Goal: Answer question/provide support

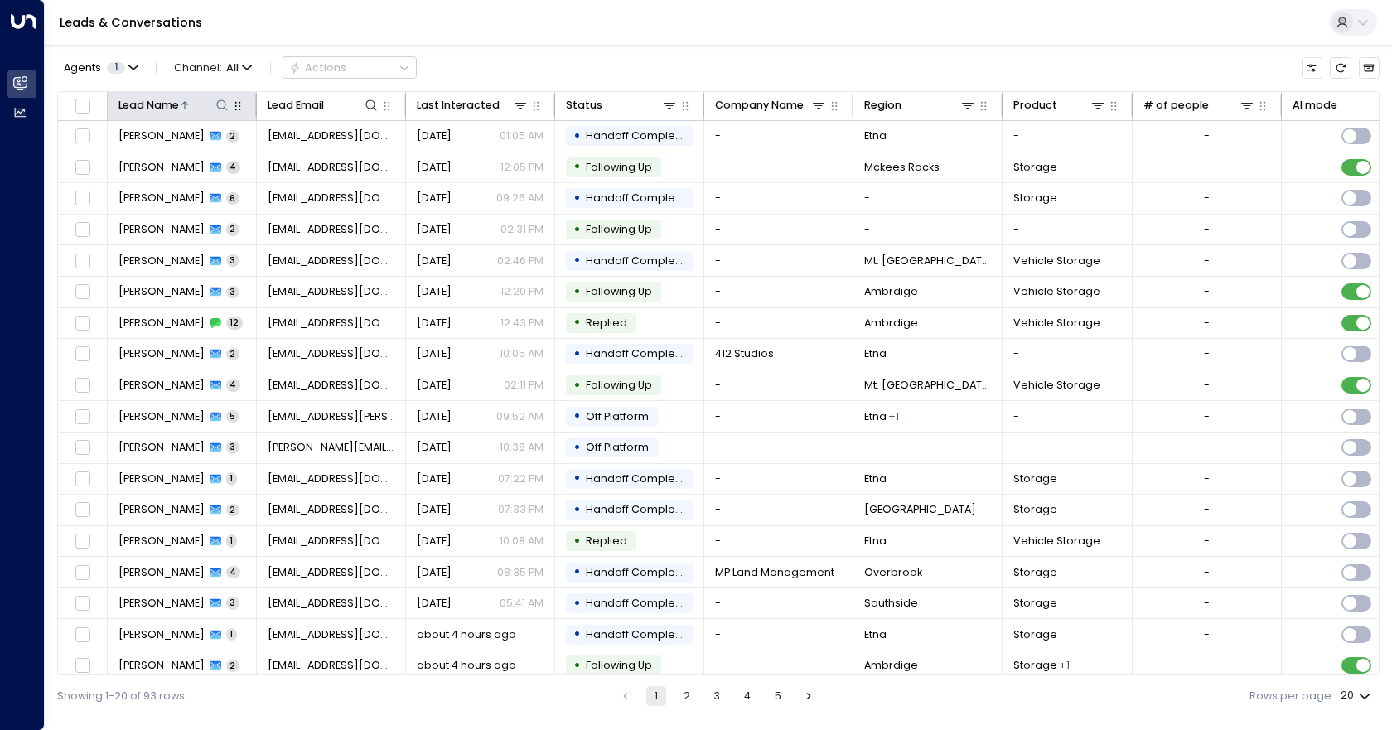
click at [216, 107] on icon at bounding box center [221, 105] width 13 height 13
type input "***"
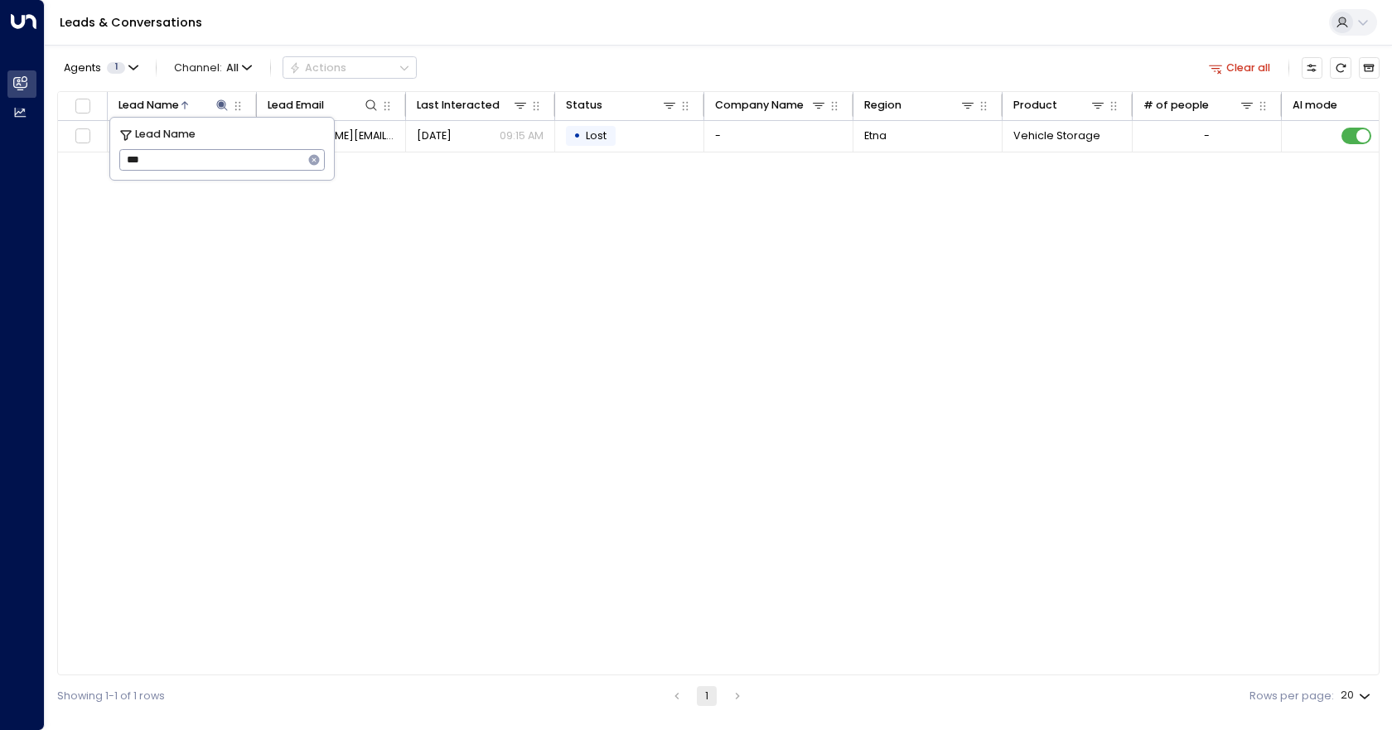
click at [417, 318] on div "Lead Name Lead Email Last Interacted Status Company Name Region Product # of pe…" at bounding box center [718, 383] width 1322 height 585
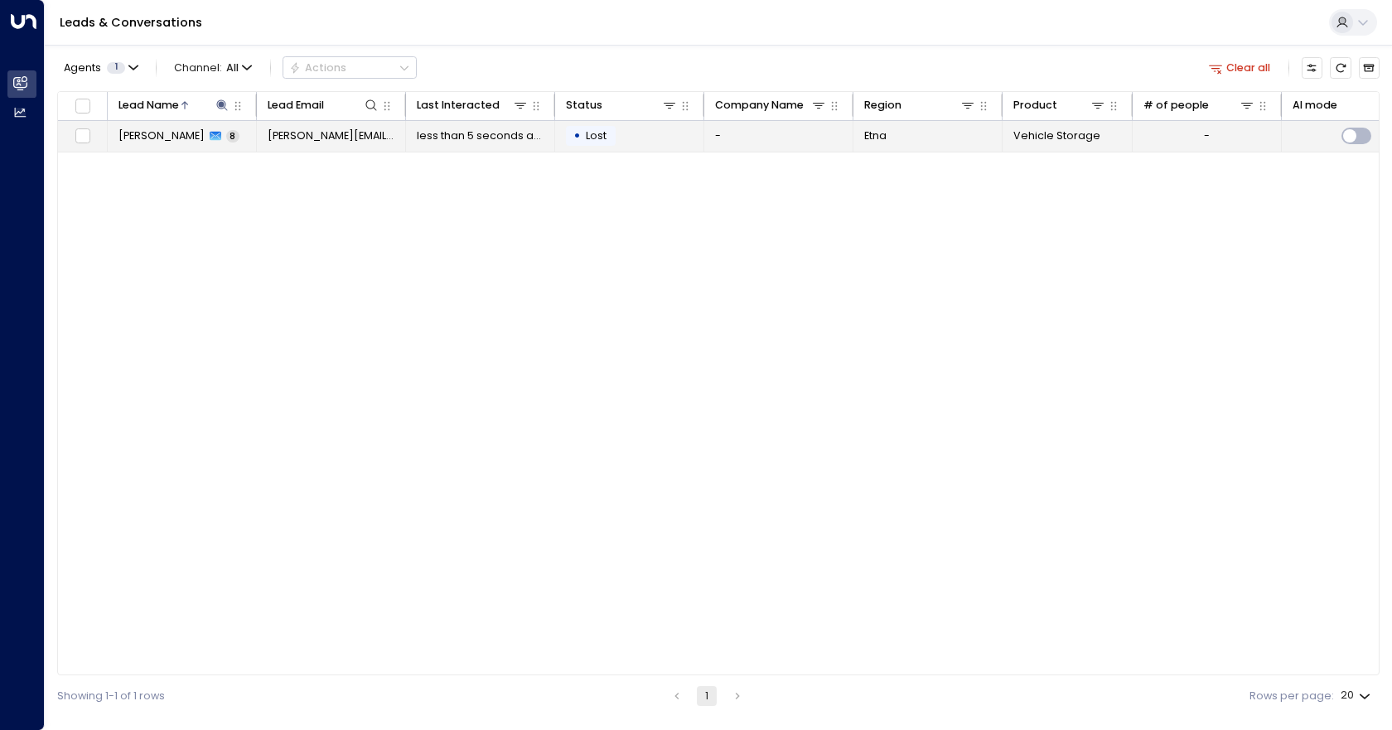
click at [600, 142] on span "Lost" at bounding box center [596, 135] width 21 height 14
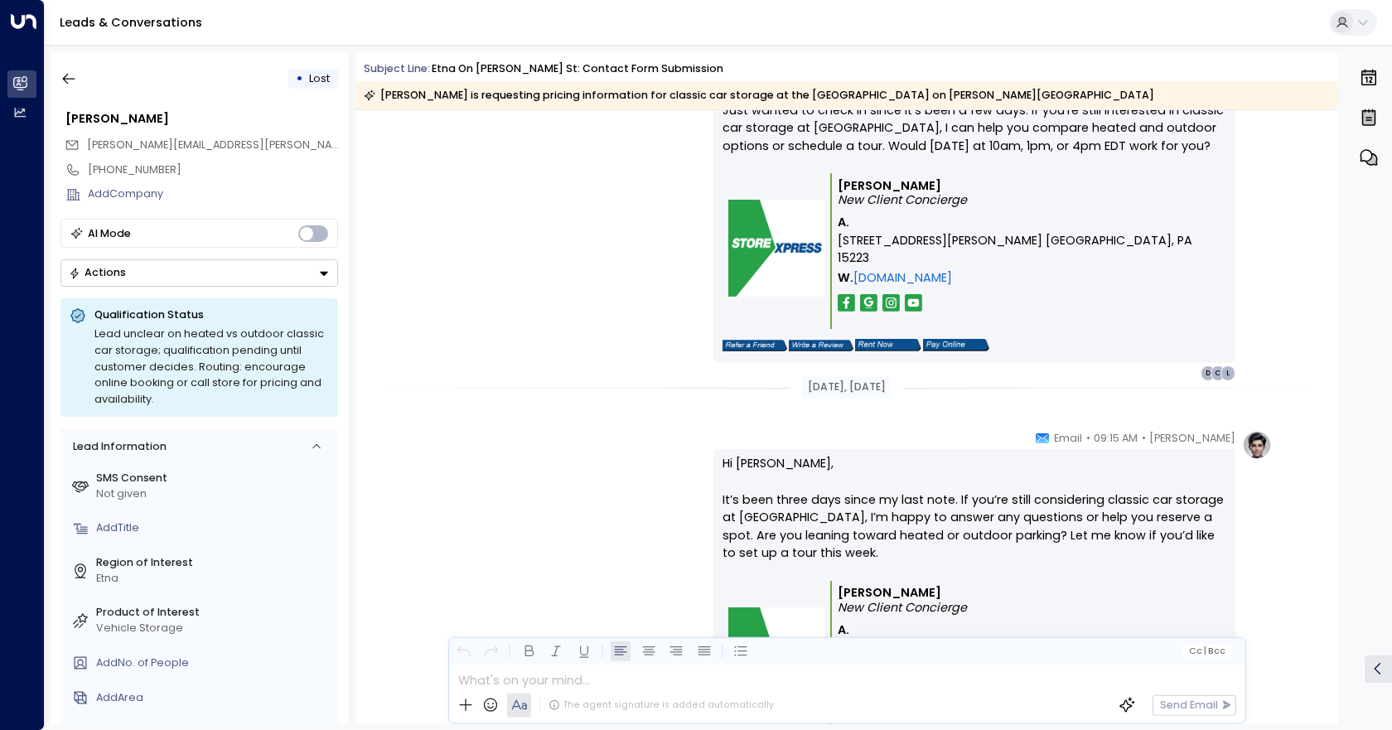
click at [311, 80] on span "Lost" at bounding box center [319, 78] width 21 height 14
click at [177, 284] on button "Actions" at bounding box center [199, 272] width 278 height 27
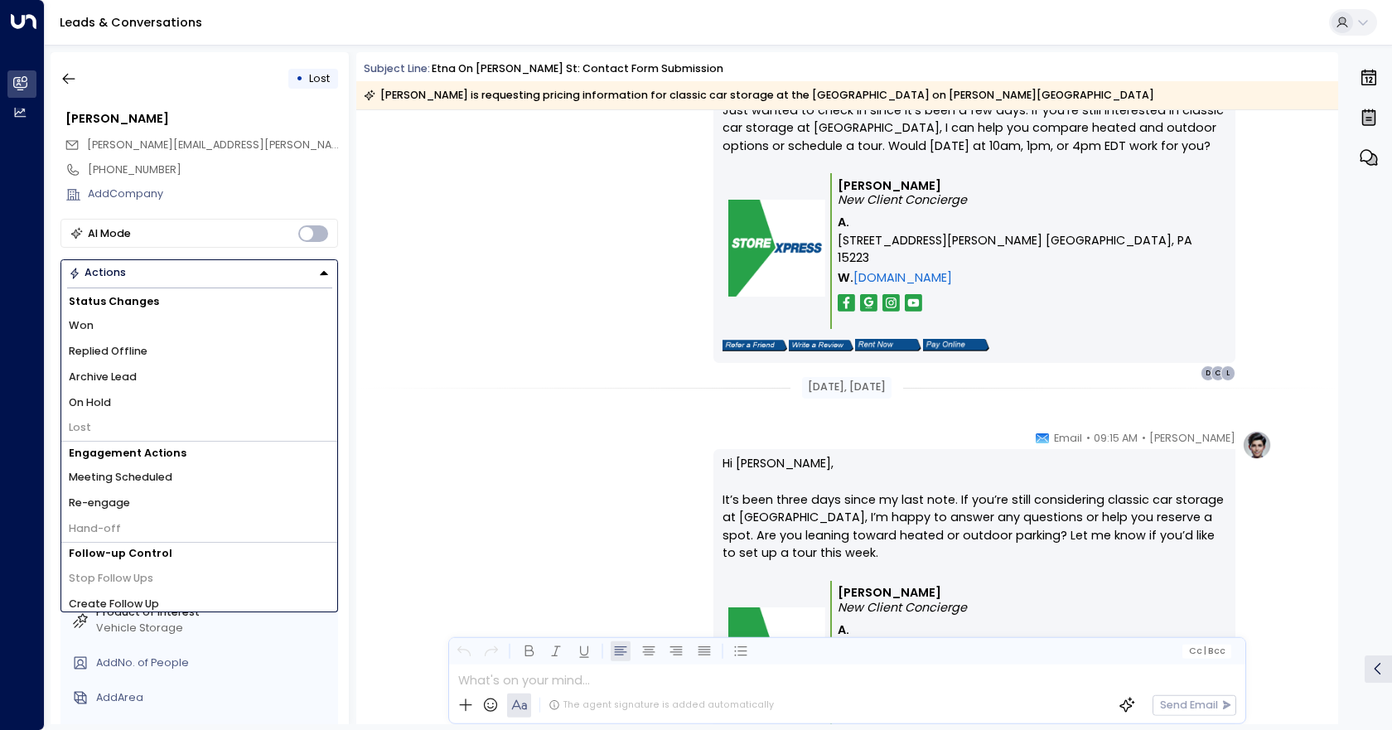
click at [123, 321] on li "Won" at bounding box center [199, 326] width 276 height 26
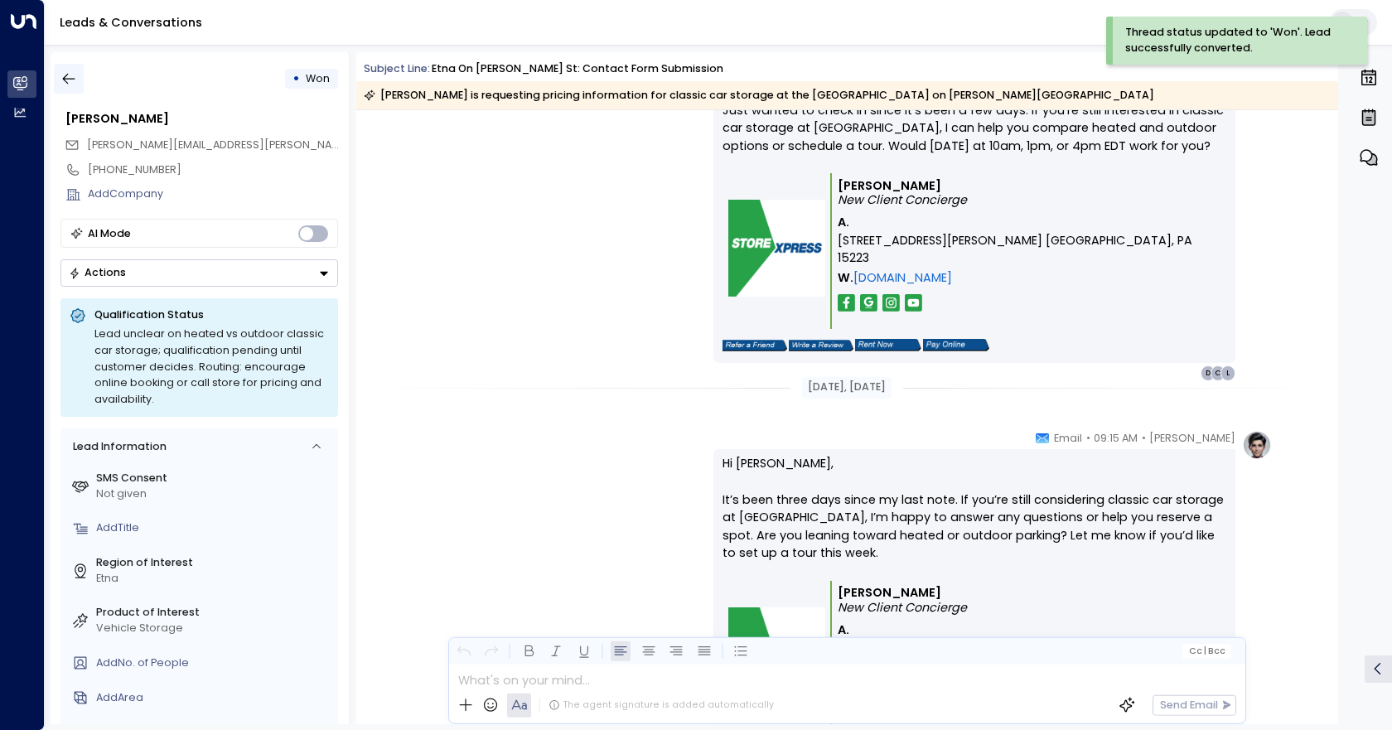
click at [65, 78] on icon "button" at bounding box center [68, 78] width 17 height 17
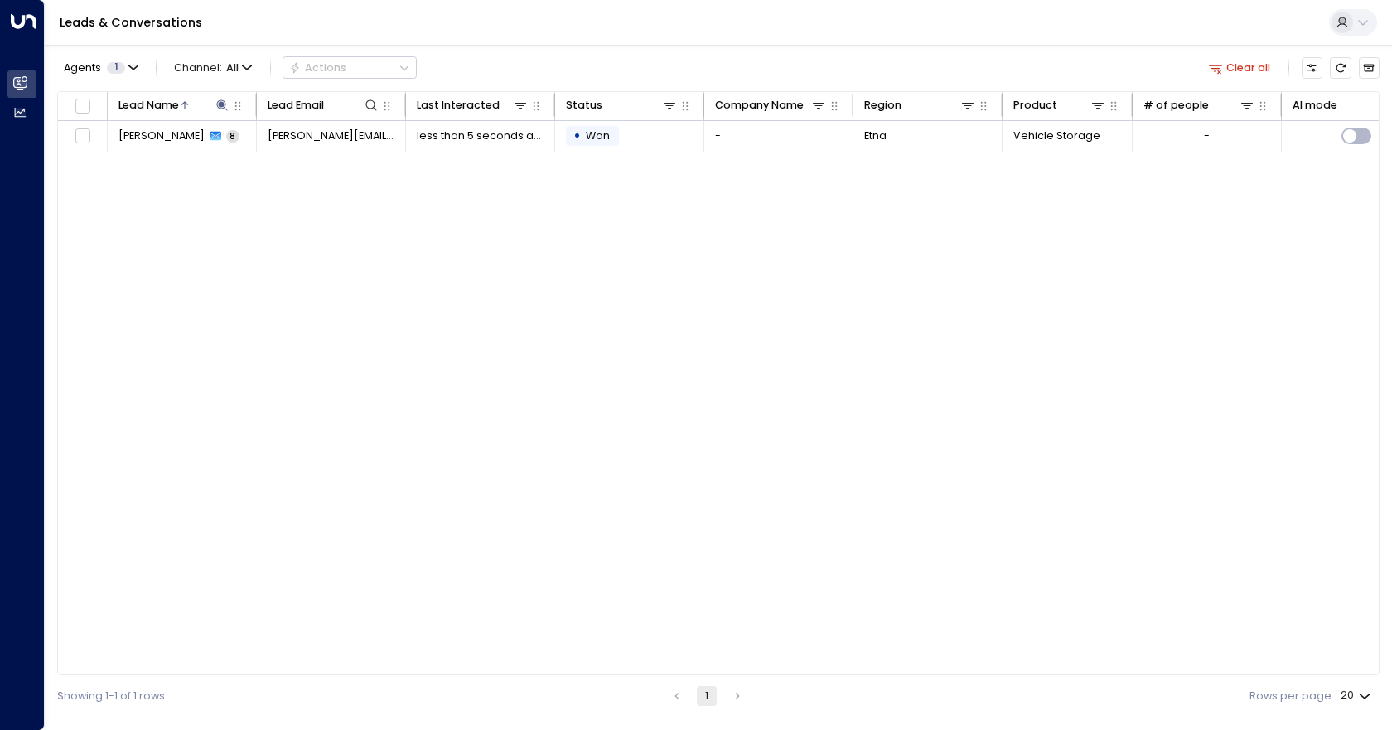
click at [471, 221] on div "Lead Name Lead Email Last Interacted Status Company Name Region Product # of pe…" at bounding box center [718, 383] width 1322 height 585
click at [221, 102] on icon at bounding box center [222, 104] width 11 height 11
click at [314, 162] on icon "button" at bounding box center [314, 160] width 11 height 11
click at [324, 223] on div "Lead Name Lead Email Last Interacted Status Company Name Region Product # of pe…" at bounding box center [718, 383] width 1322 height 585
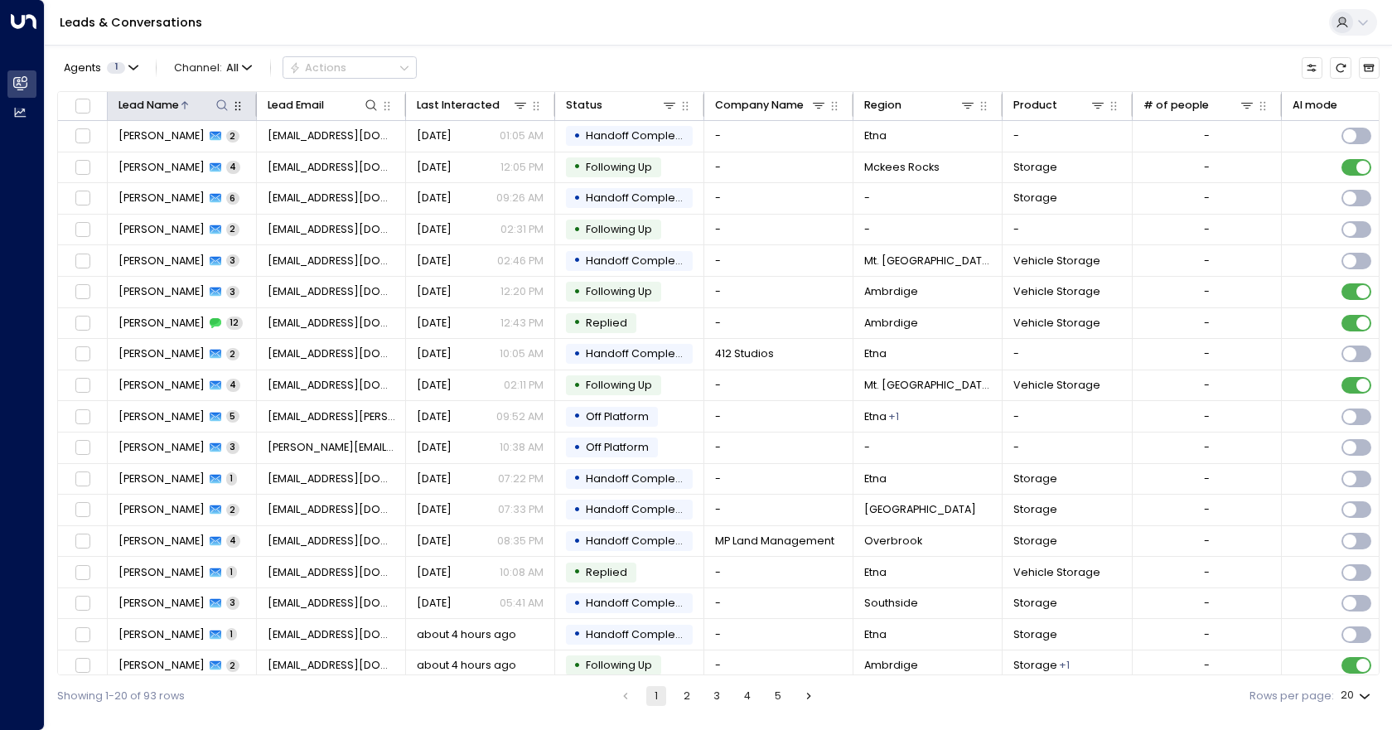
click at [217, 104] on icon at bounding box center [222, 104] width 11 height 11
type input "*****"
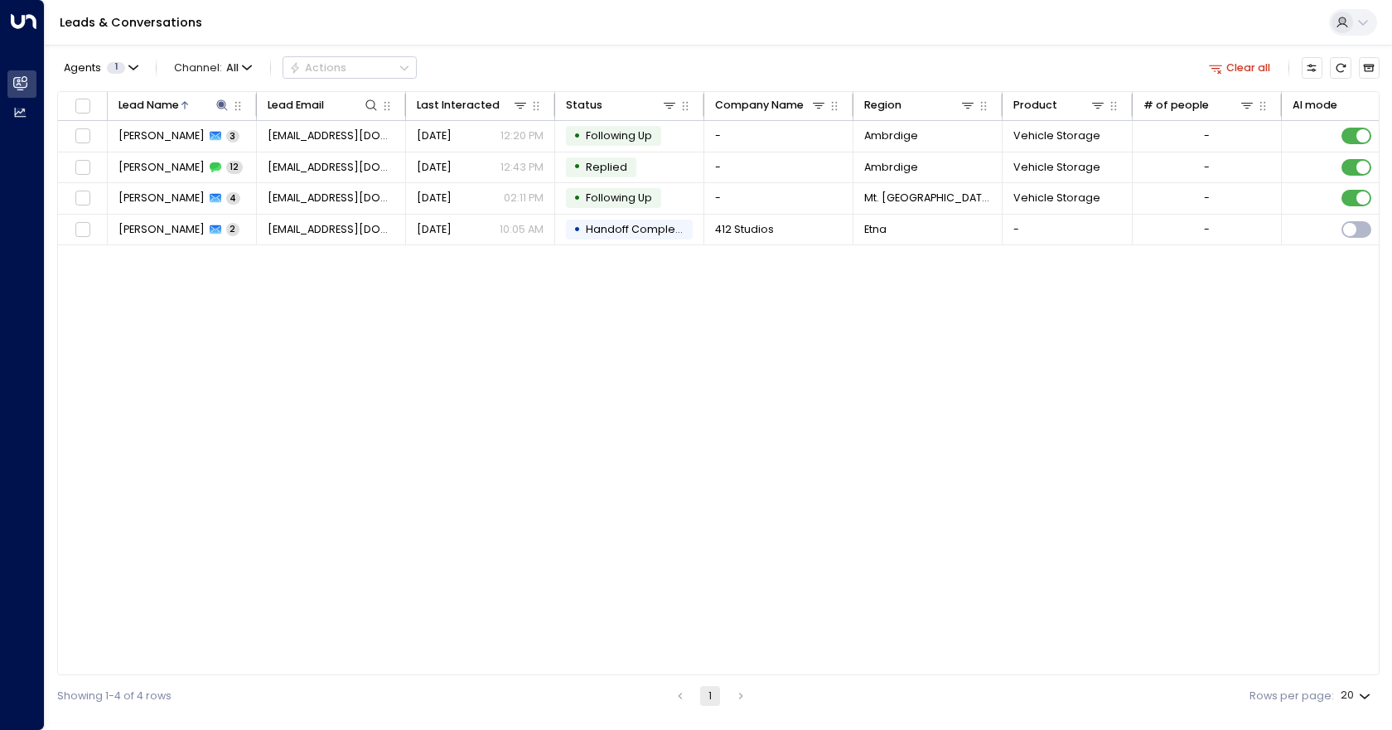
click at [468, 437] on div "Lead Name Lead Email Last Interacted Status Company Name Region Product # of pe…" at bounding box center [718, 383] width 1322 height 585
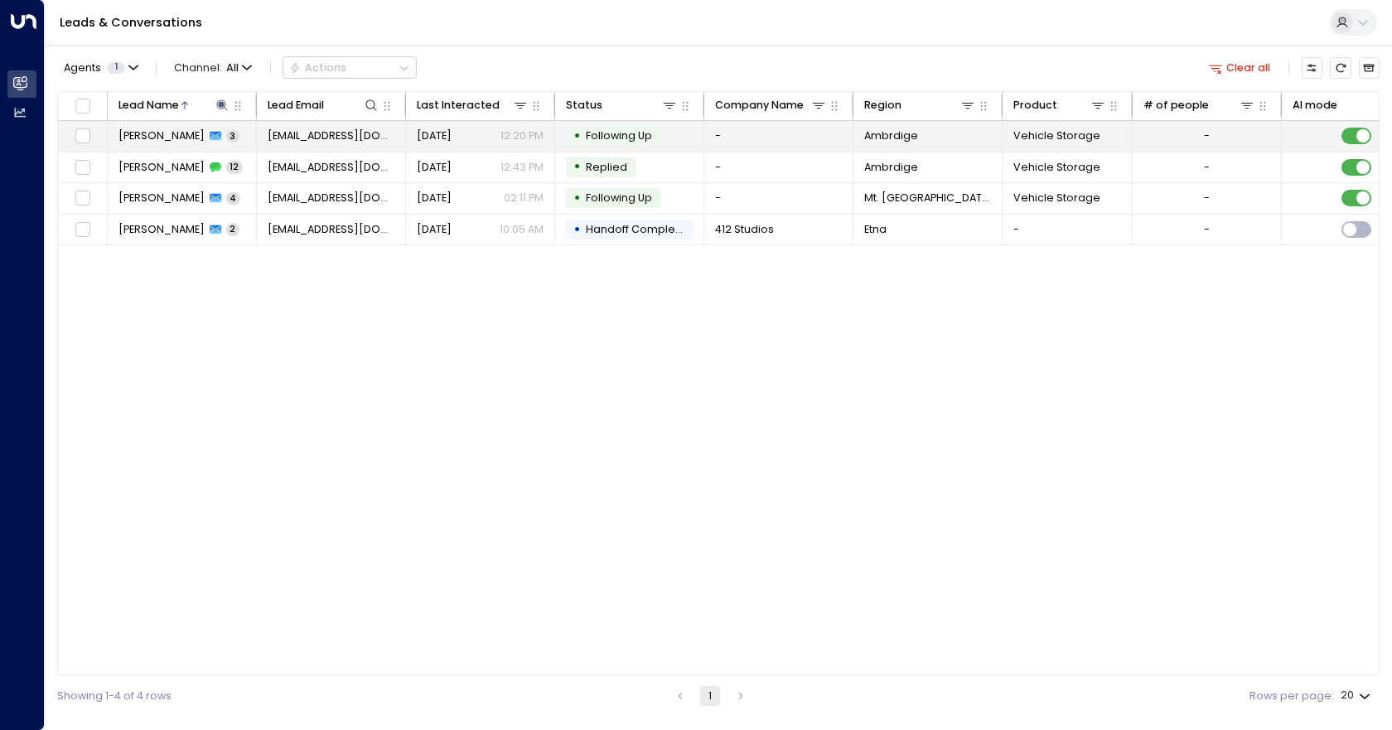
click at [759, 130] on td "-" at bounding box center [778, 136] width 149 height 31
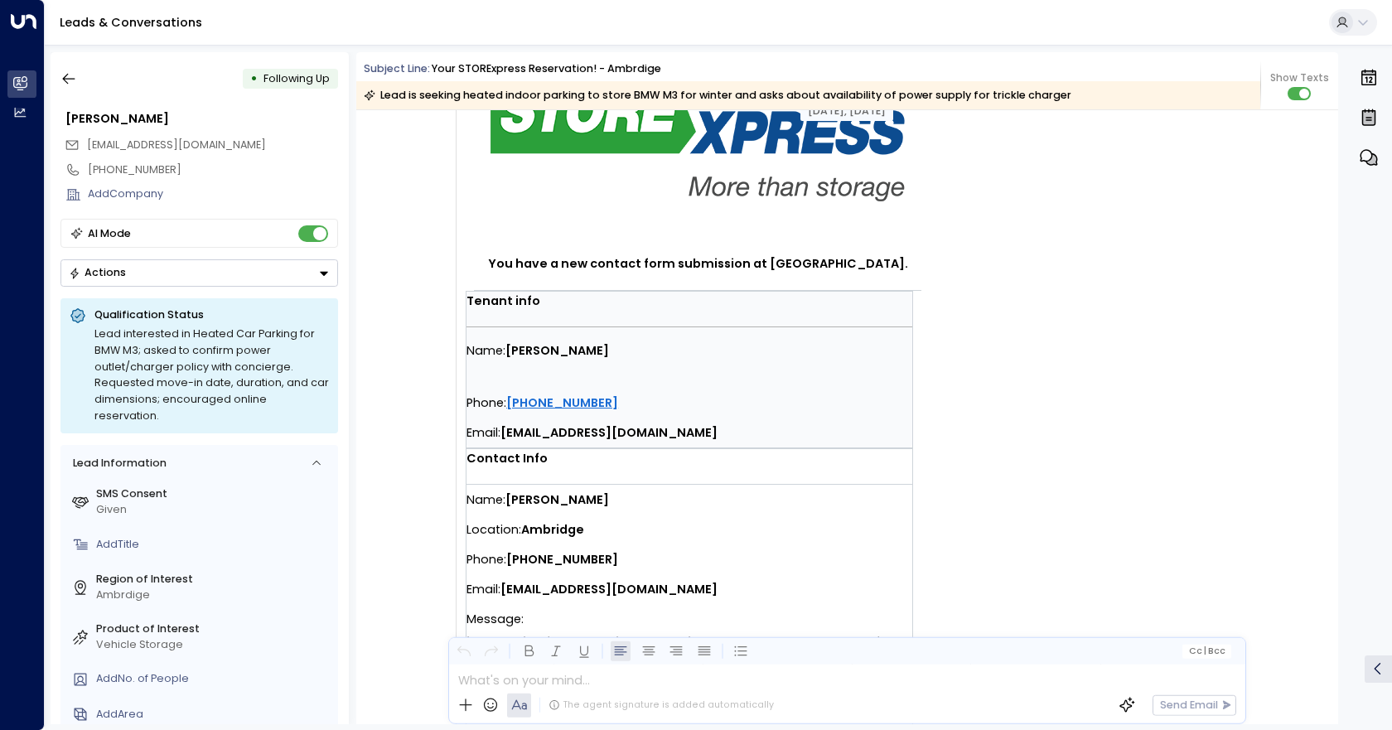
scroll to position [331, 0]
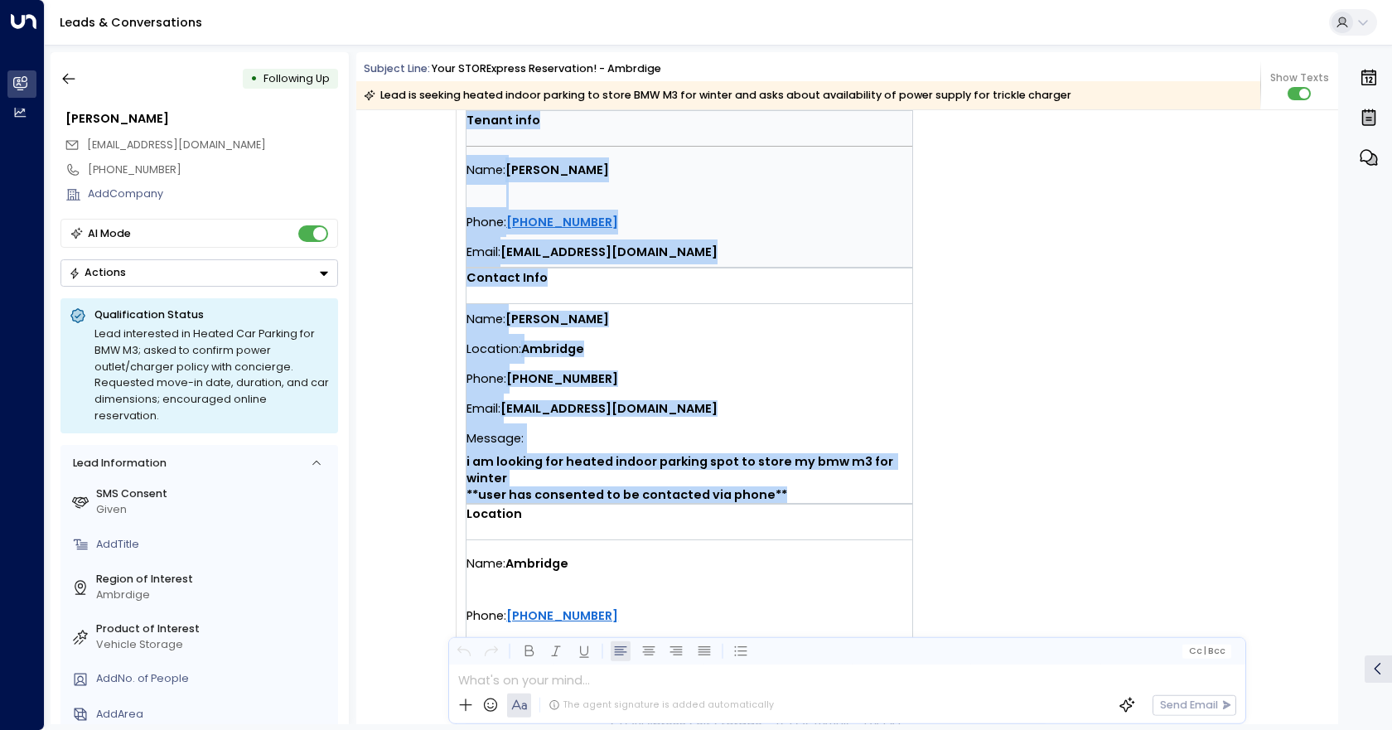
drag, startPoint x: 787, startPoint y: 497, endPoint x: 458, endPoint y: 165, distance: 467.4
click at [458, 165] on div "You have a new contact form submission at [GEOGRAPHIC_DATA]. Tenant info Name: …" at bounding box center [717, 312] width 522 height 893
copy tbody "You have a new contact form submission at [GEOGRAPHIC_DATA]. Tenant info Name: …"
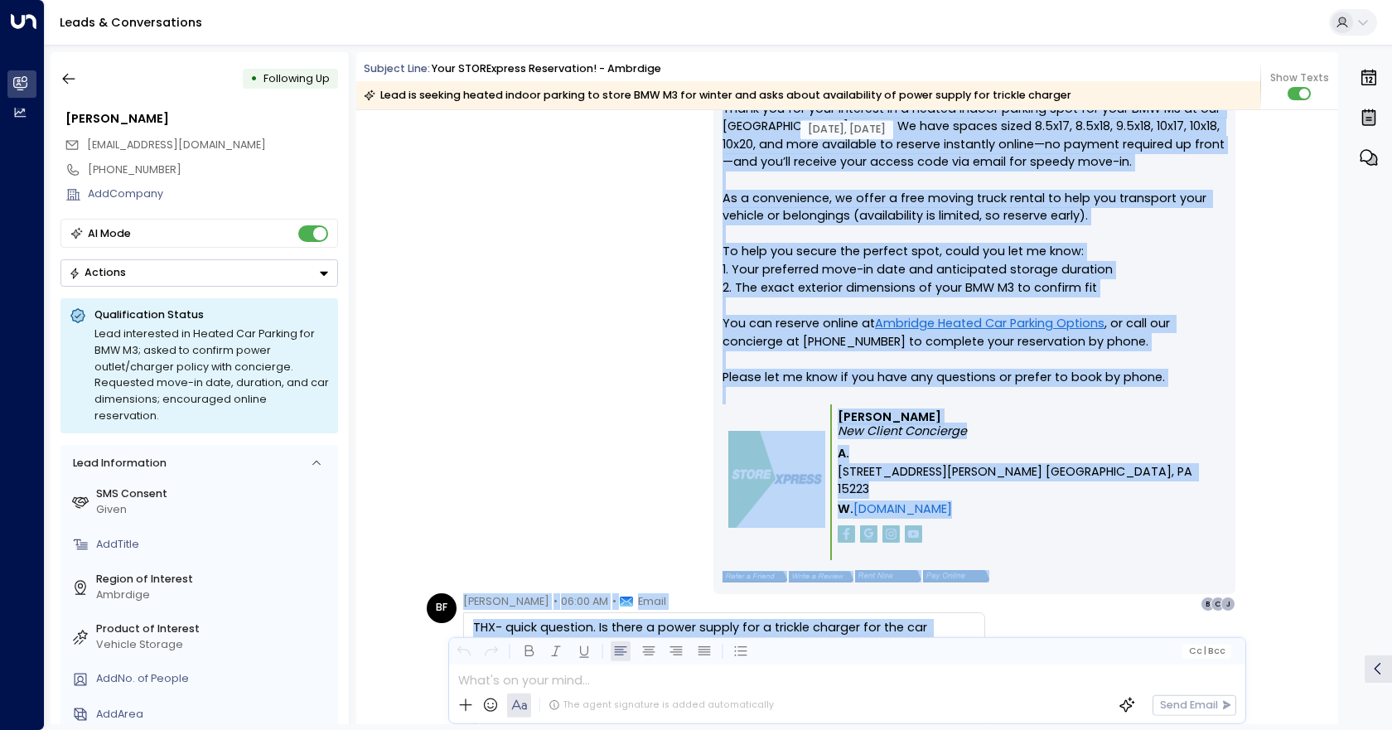
scroll to position [1174, 0]
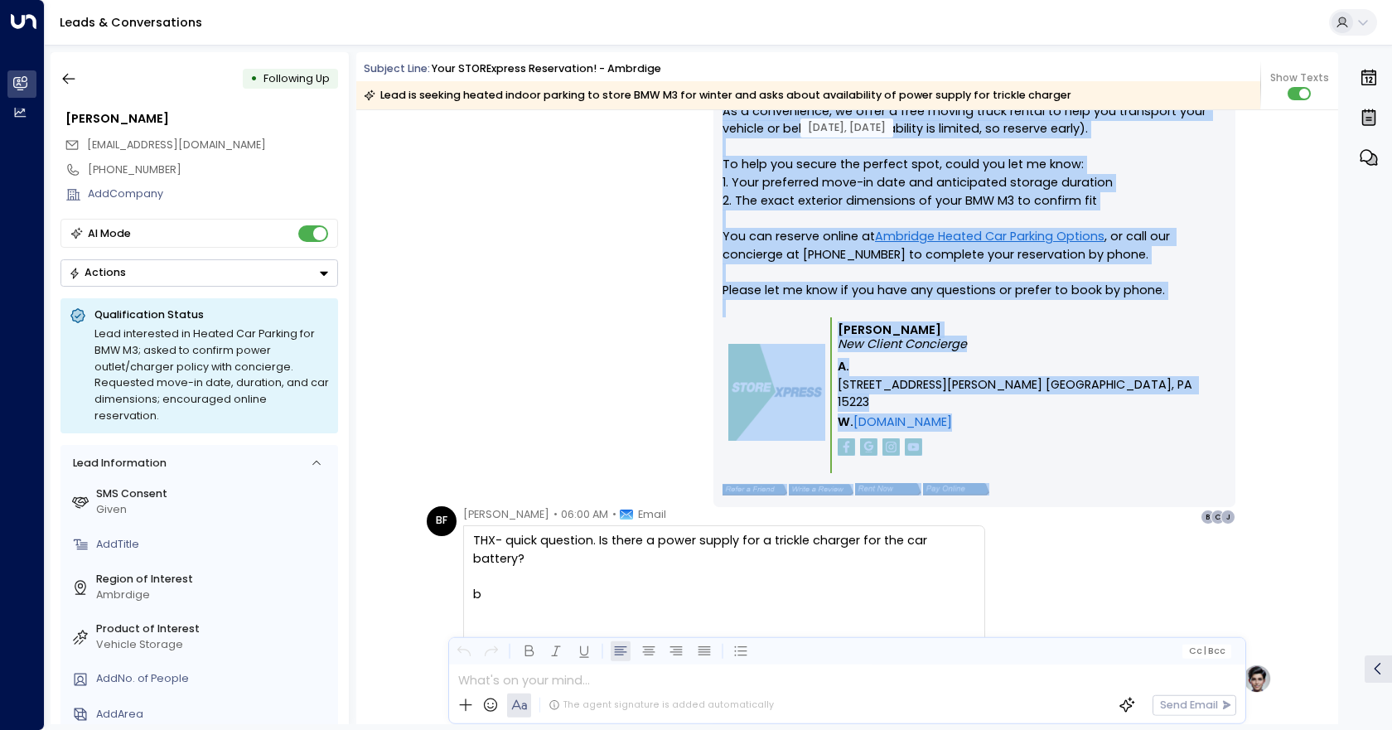
drag, startPoint x: 707, startPoint y: 326, endPoint x: 1003, endPoint y: 447, distance: 320.6
click at [1003, 447] on div "[PERSON_NAME] • 03:25 AM • Email Hi [PERSON_NAME], Thank you for your interest …" at bounding box center [847, 238] width 850 height 573
copy div "Hi [PERSON_NAME], Thank you for your interest in a heated indoor parking spot f…"
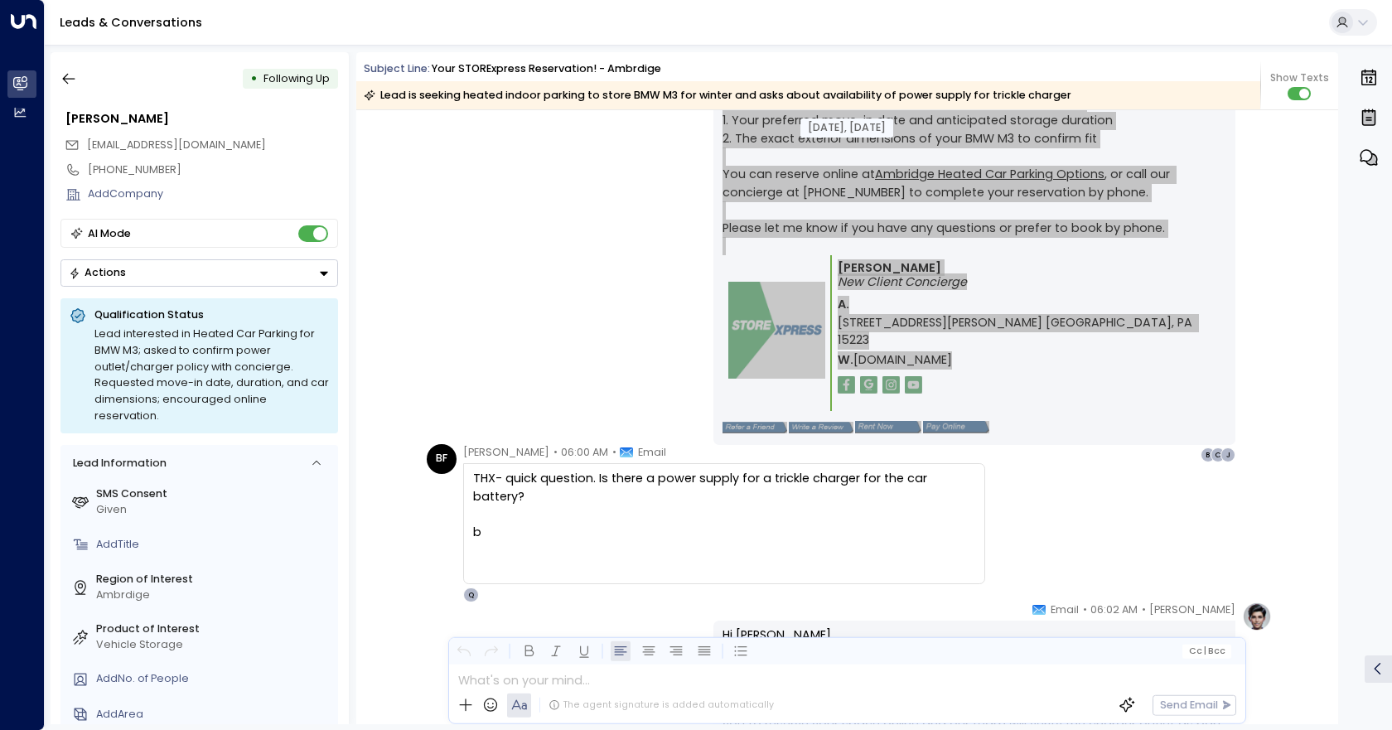
scroll to position [1422, 0]
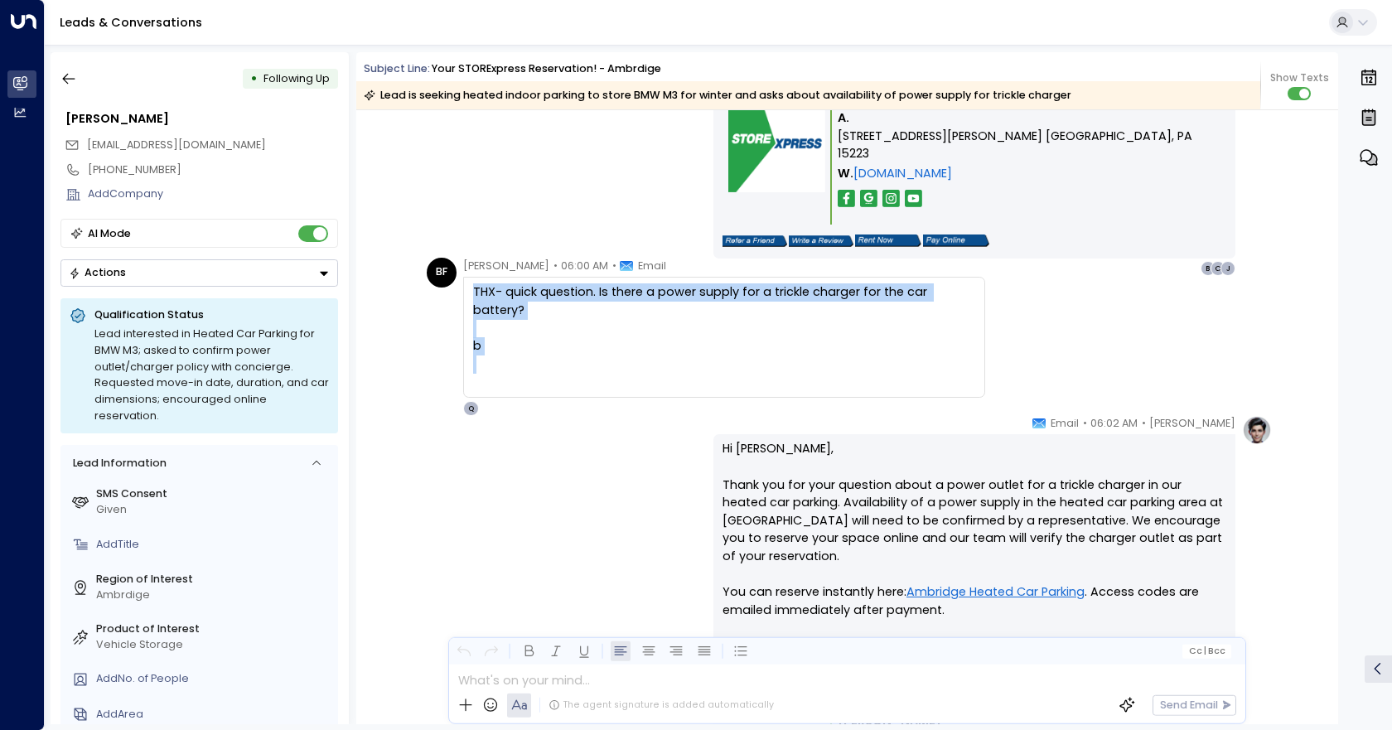
drag, startPoint x: 466, startPoint y: 287, endPoint x: 749, endPoint y: 347, distance: 288.7
click at [749, 347] on div "THX- quick question. Is there a power supply for a trickle charger for the car …" at bounding box center [724, 337] width 522 height 121
copy div "THX- quick question. Is there a power supply for a trickle charger for the car …"
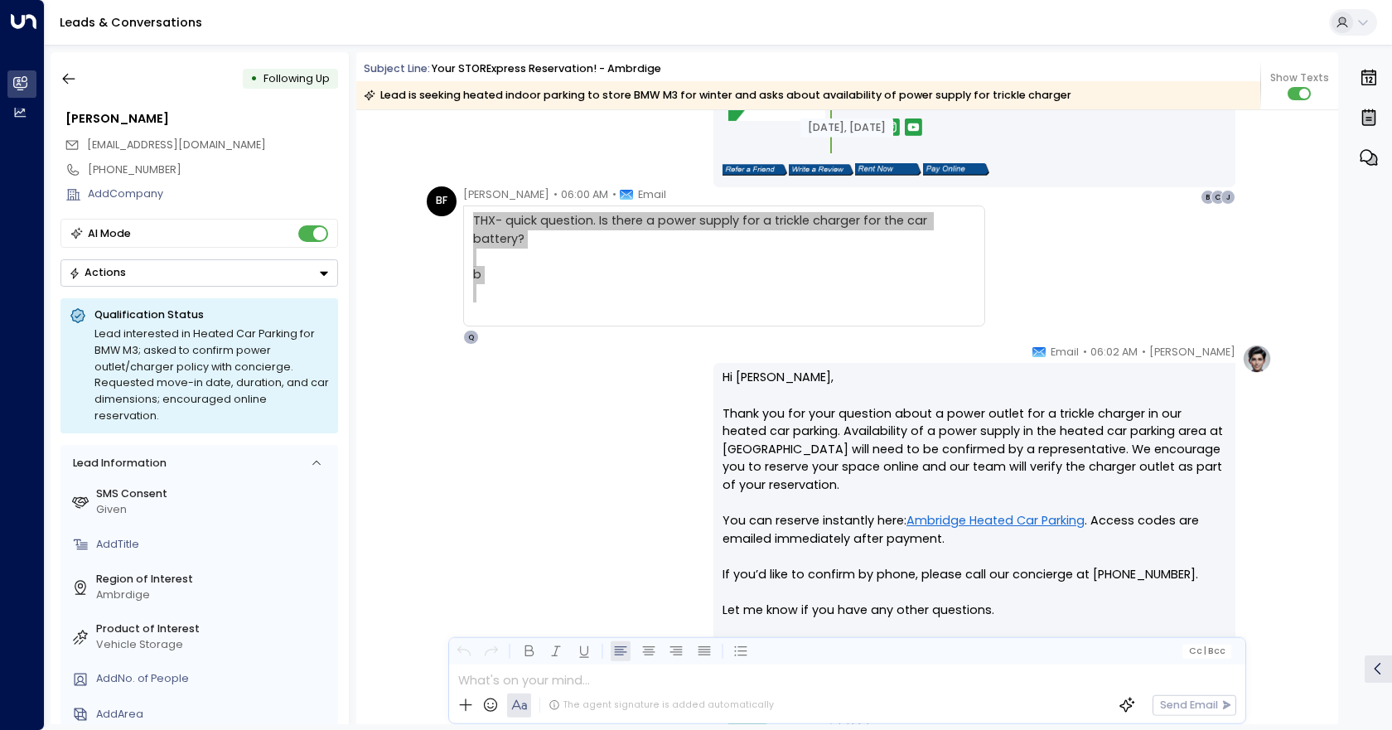
scroll to position [1588, 0]
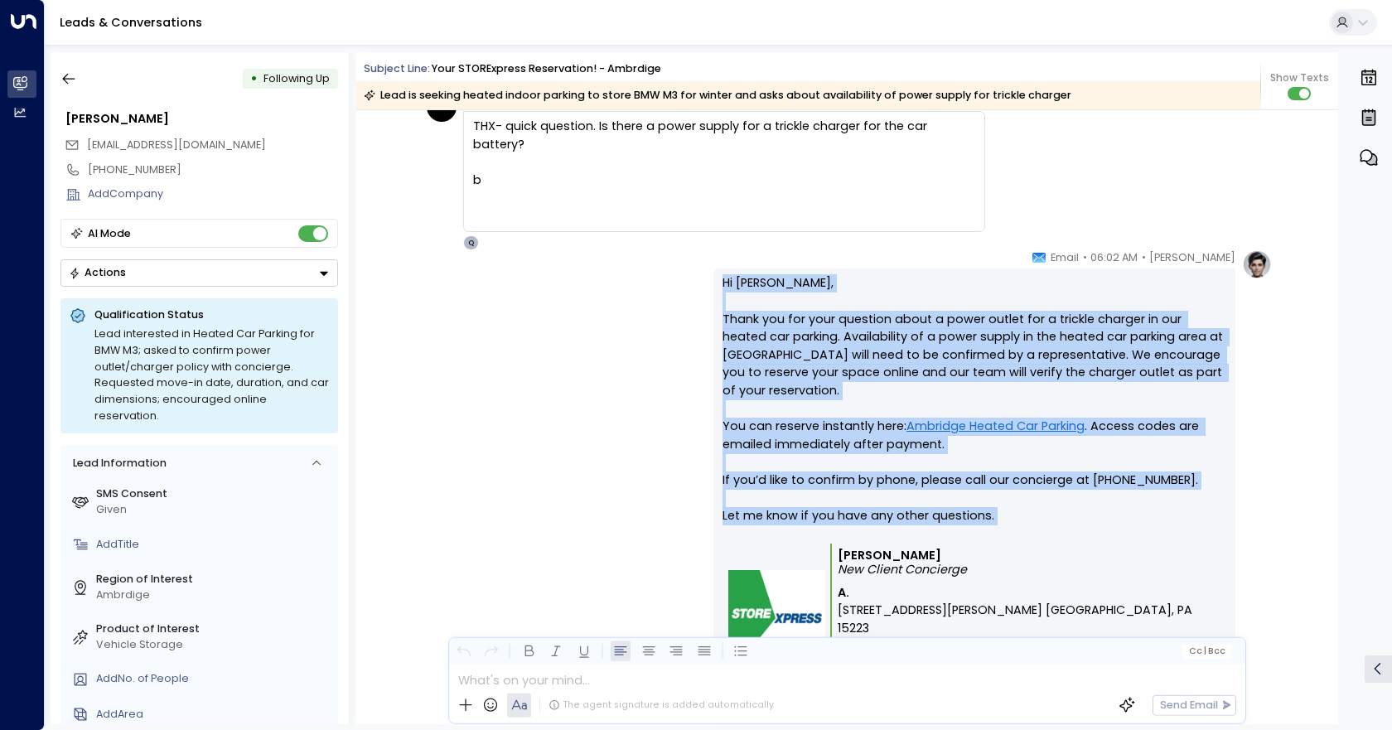
drag, startPoint x: 718, startPoint y: 278, endPoint x: 1011, endPoint y: 537, distance: 391.4
click at [1011, 537] on div "Hi [PERSON_NAME], Thank you for your question about a power outlet for a trickl…" at bounding box center [974, 500] width 522 height 464
copy p "Hi [PERSON_NAME], Thank you for your question about a power outlet for a trickl…"
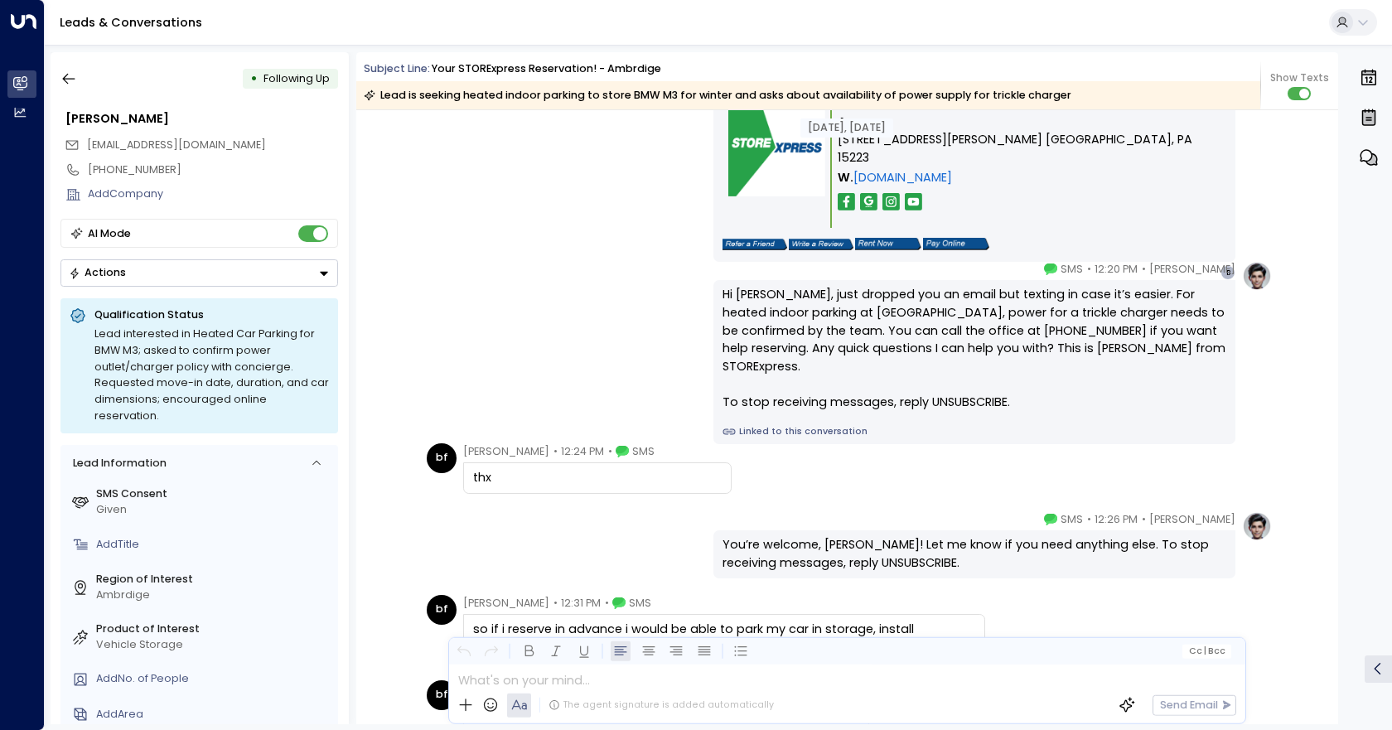
scroll to position [2085, 0]
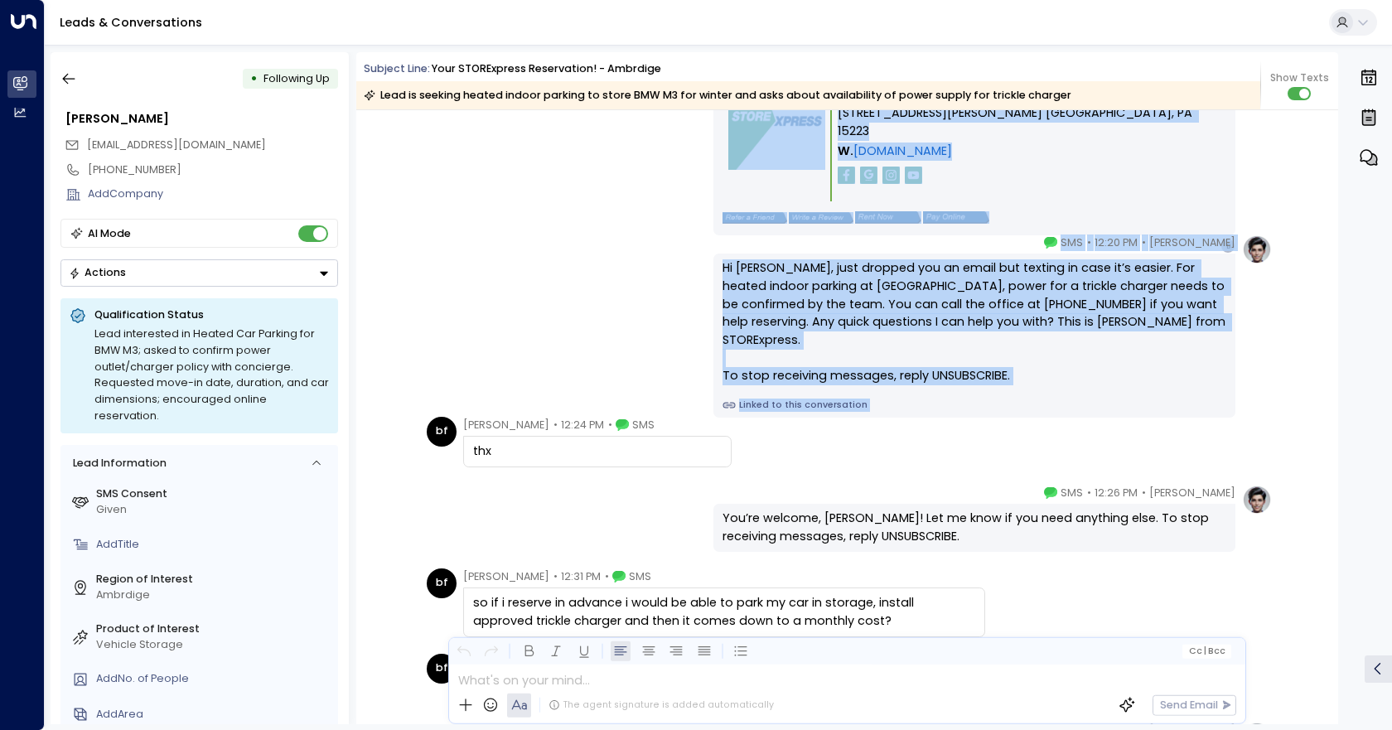
drag, startPoint x: 459, startPoint y: 418, endPoint x: 554, endPoint y: 478, distance: 112.4
click at [482, 383] on div "[PERSON_NAME] • 12:20 PM • SMS Hi [PERSON_NAME], just dropped you an email but …" at bounding box center [847, 325] width 850 height 183
drag, startPoint x: 466, startPoint y: 433, endPoint x: 485, endPoint y: 383, distance: 54.3
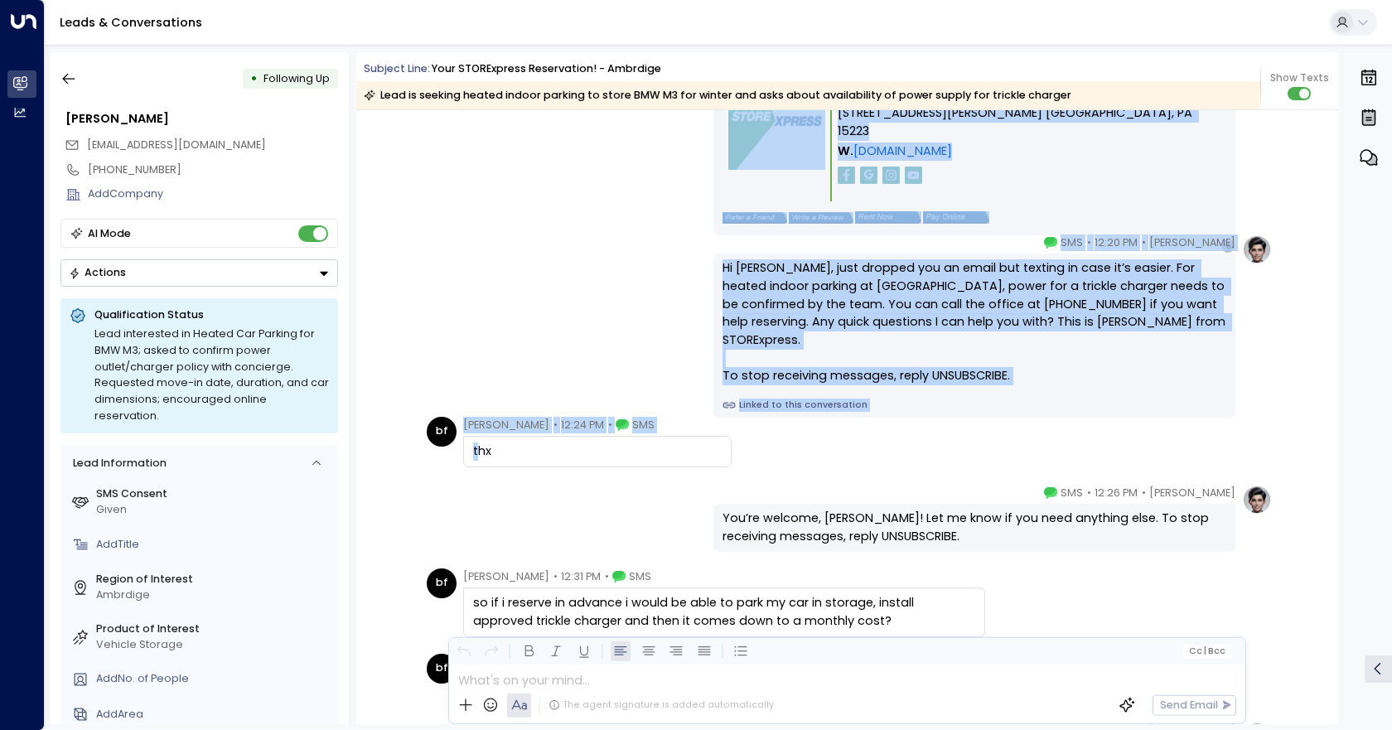
click at [486, 377] on div "[PERSON_NAME] • 12:20 PM • SMS Hi [PERSON_NAME], just dropped you an email but …" at bounding box center [847, 325] width 850 height 183
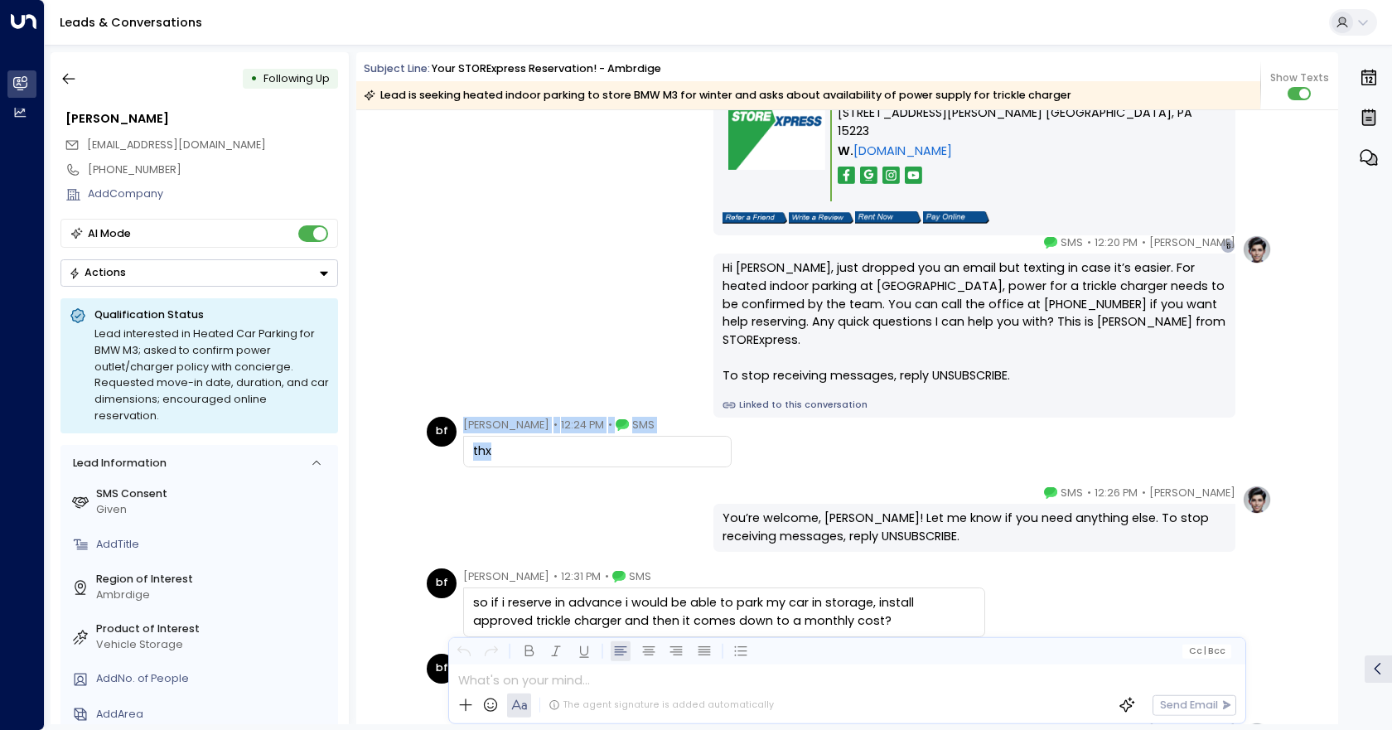
drag, startPoint x: 462, startPoint y: 422, endPoint x: 495, endPoint y: 461, distance: 50.6
click at [495, 461] on div "[PERSON_NAME] • 12:24 PM • SMS thx" at bounding box center [597, 442] width 268 height 51
copy div "[PERSON_NAME] • 12:24 PM • SMS thx"
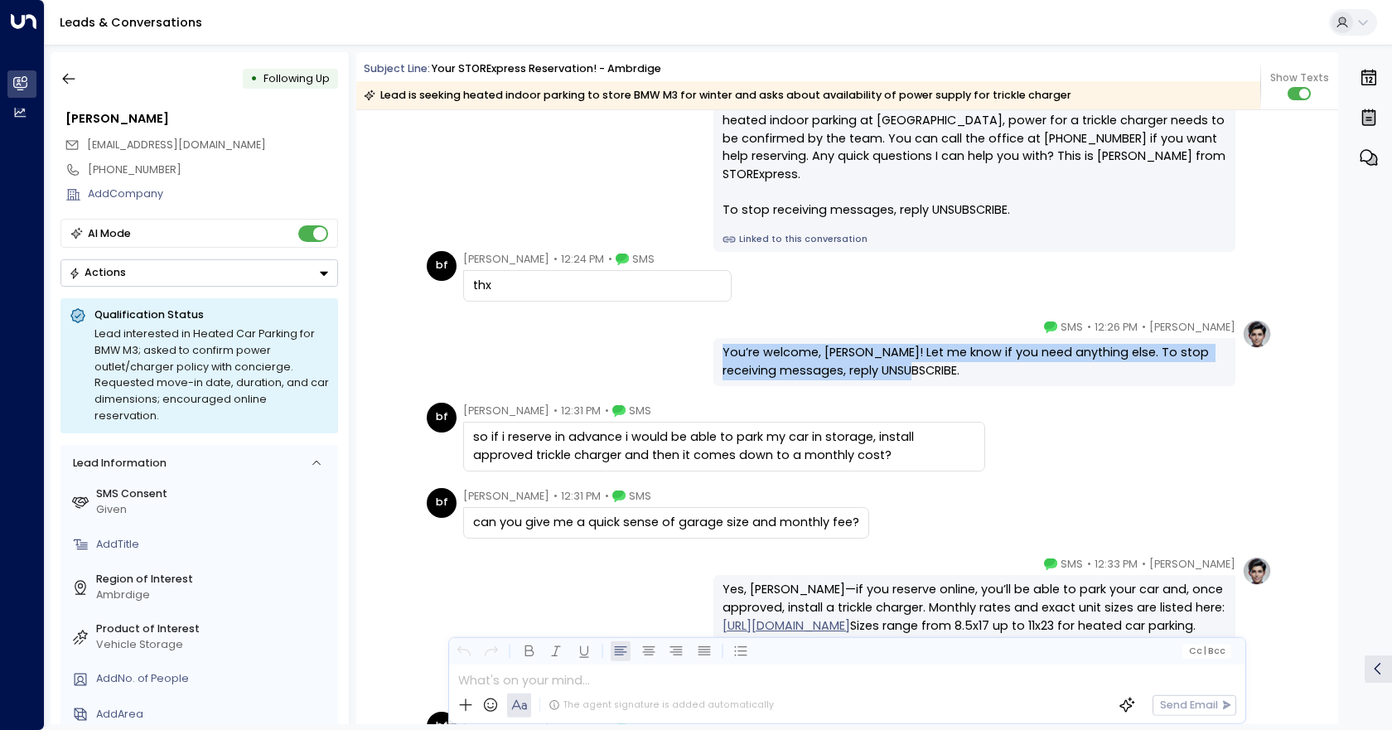
drag, startPoint x: 696, startPoint y: 345, endPoint x: 1192, endPoint y: 374, distance: 497.0
click at [1192, 374] on div "[PERSON_NAME] • 12:26 PM • SMS You’re welcome, [PERSON_NAME]! Let me know if yo…" at bounding box center [847, 352] width 850 height 67
copy div "You’re welcome, [PERSON_NAME]! Let me know if you need anything else. To stop r…"
drag, startPoint x: 878, startPoint y: 464, endPoint x: 414, endPoint y: 446, distance: 464.2
click at [414, 446] on div "bf [PERSON_NAME] • 12:31 PM • SMS so if i reserve in advance i would be able to…" at bounding box center [847, 437] width 982 height 69
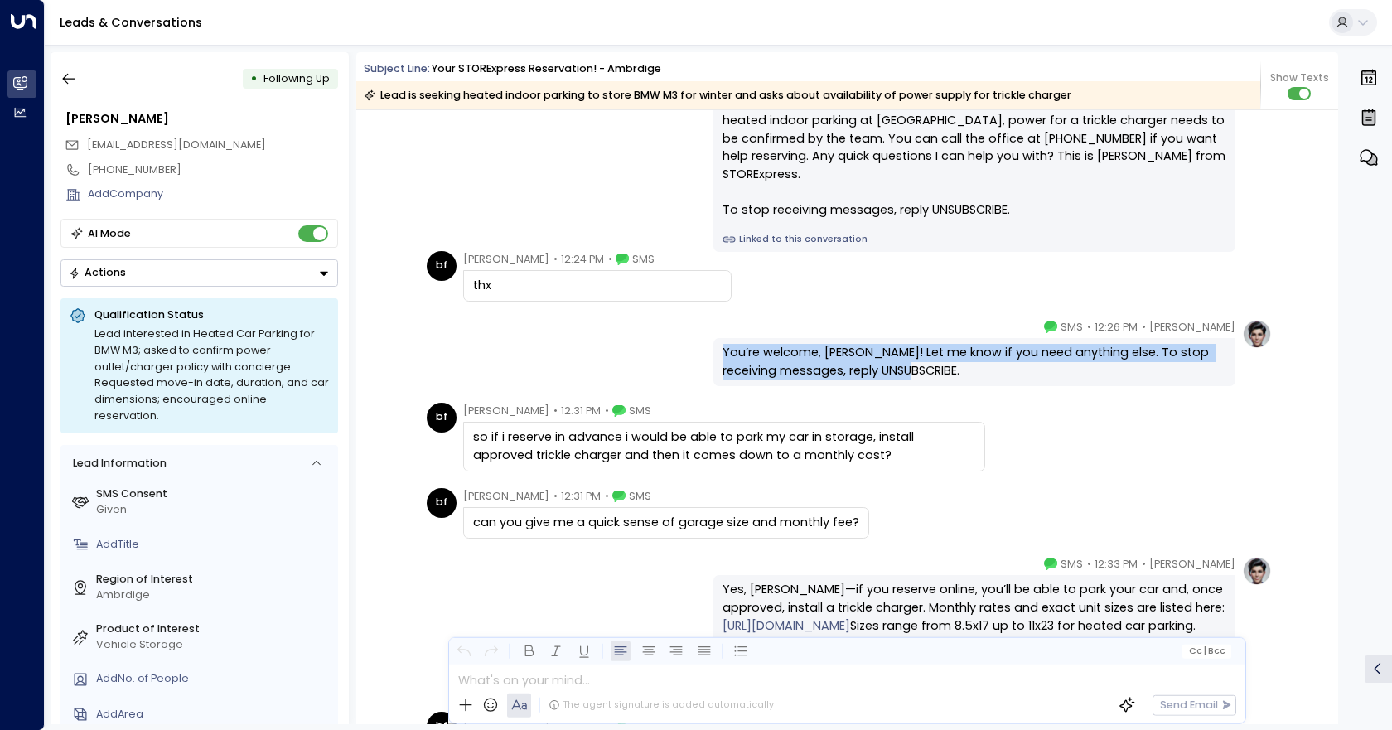
copy div "[PERSON_NAME] • 12:31 PM • SMS so if i reserve in advance i would be able to pa…"
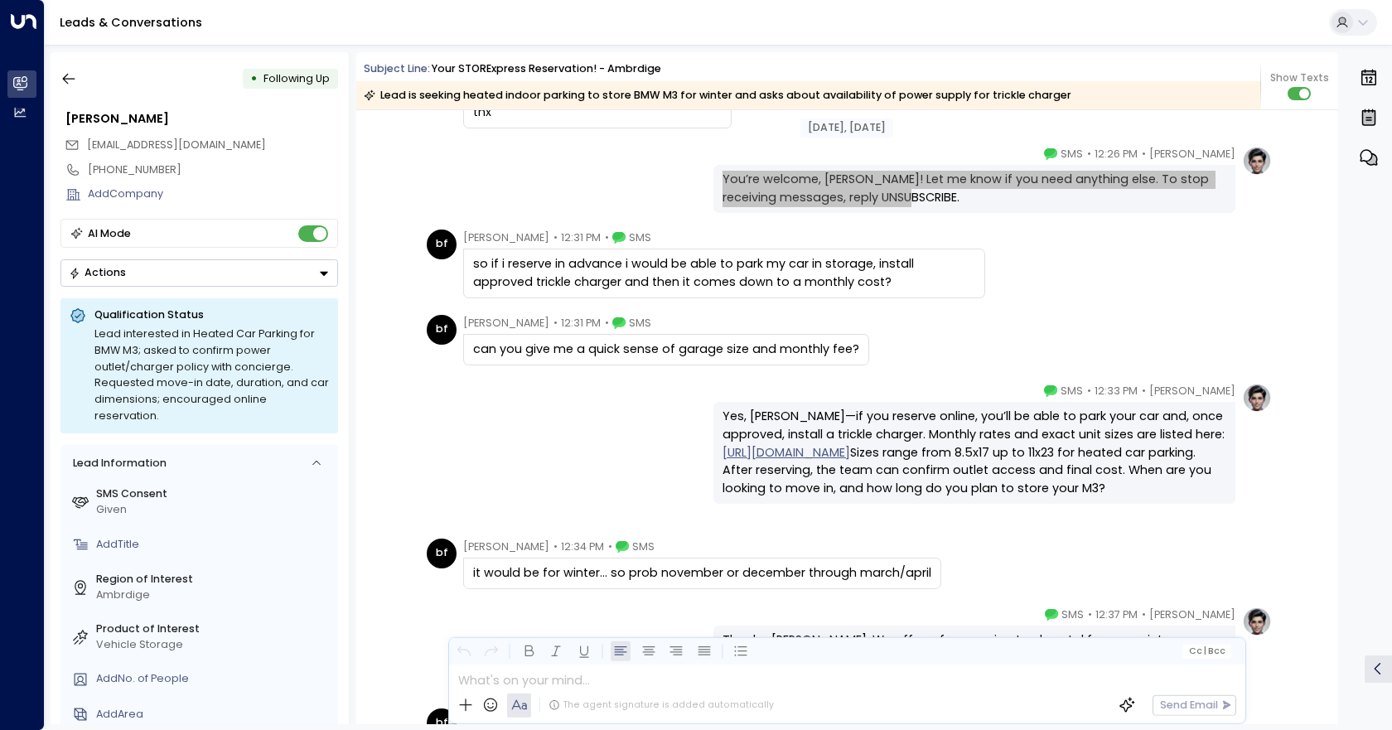
scroll to position [2499, 0]
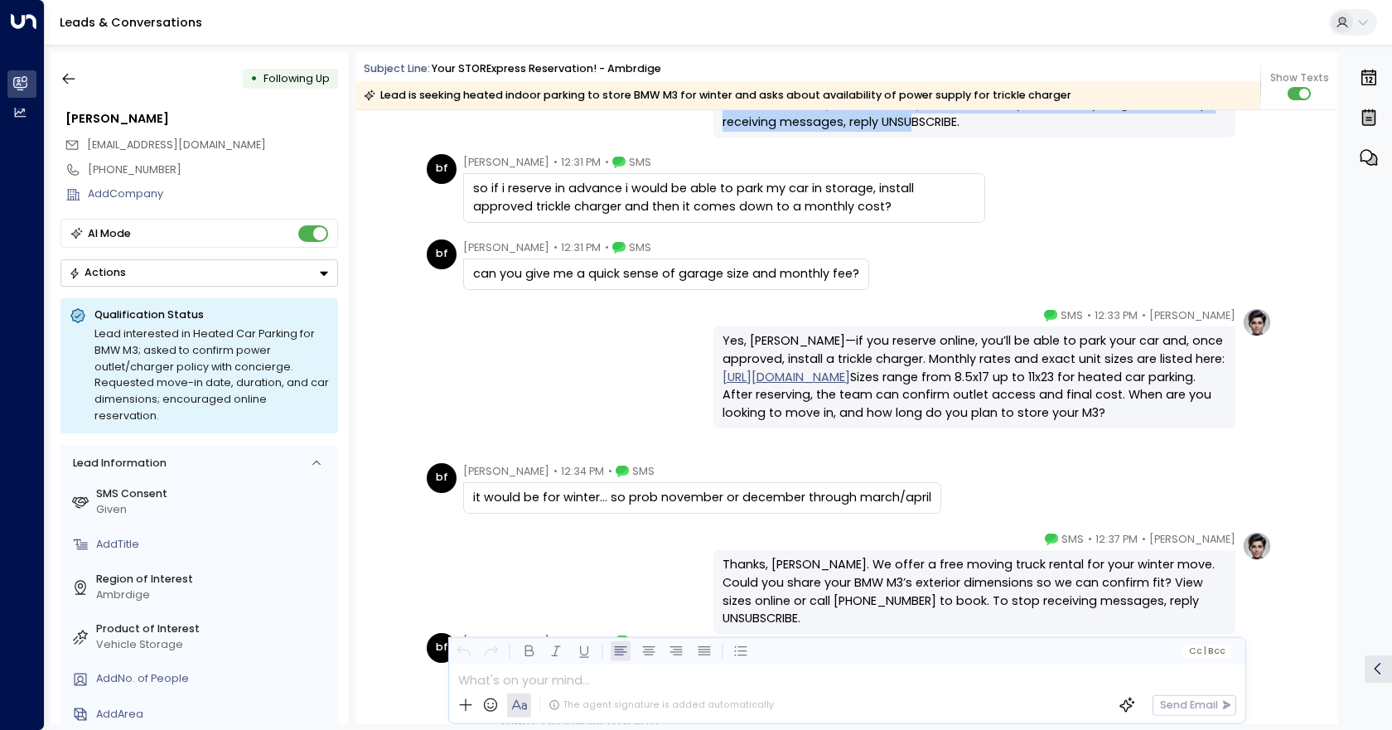
drag, startPoint x: 886, startPoint y: 287, endPoint x: 435, endPoint y: 273, distance: 451.7
click at [435, 273] on div "bf [PERSON_NAME] • 12:31 PM • SMS can you give me a quick sense of garage size …" at bounding box center [849, 264] width 845 height 51
copy div "[PERSON_NAME] • 12:31 PM • SMS can you give me a quick sense of garage size and…"
drag, startPoint x: 882, startPoint y: 432, endPoint x: 707, endPoint y: 332, distance: 201.1
click at [707, 332] on div "[PERSON_NAME] • 12:33 PM • SMS Yes, [PERSON_NAME]—if you reserve online, you’ll…" at bounding box center [847, 367] width 850 height 121
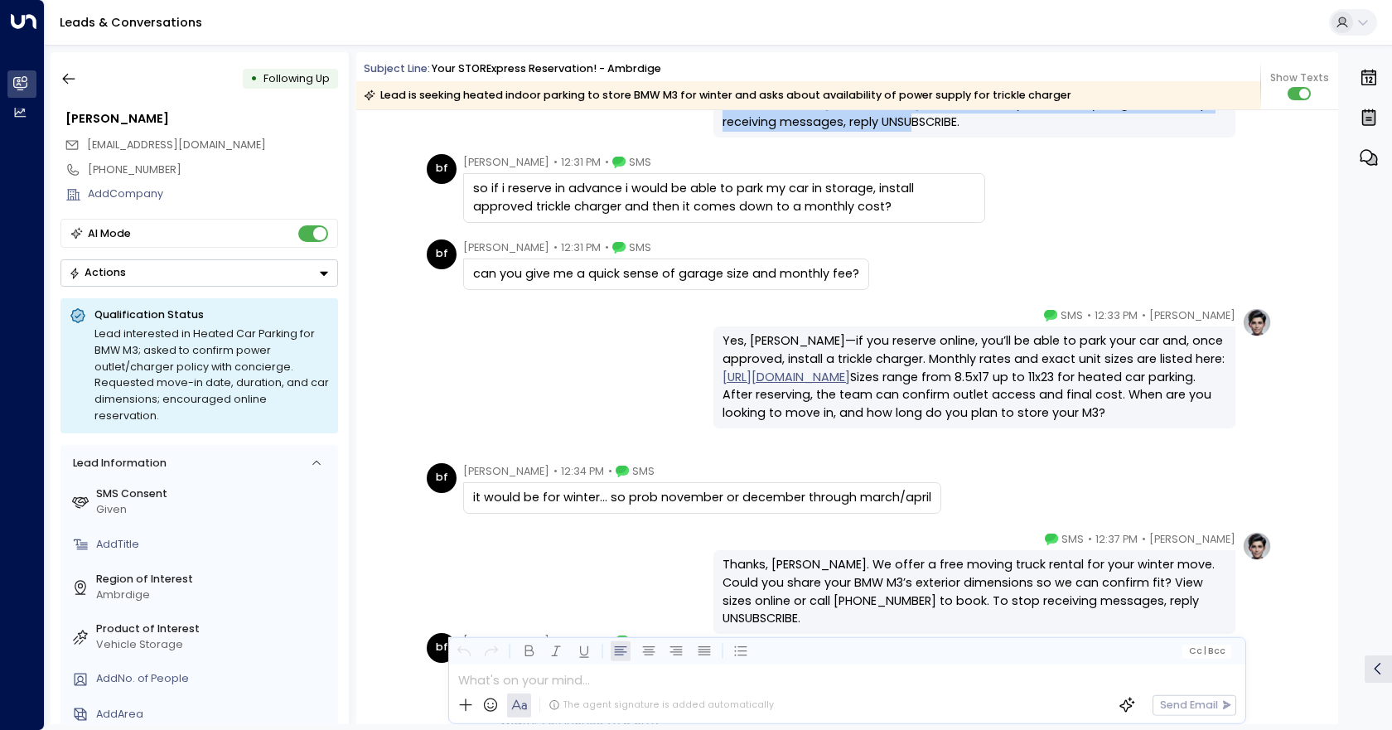
copy div "Yes, [PERSON_NAME]—if you reserve online, you’ll be able to park your car and, …"
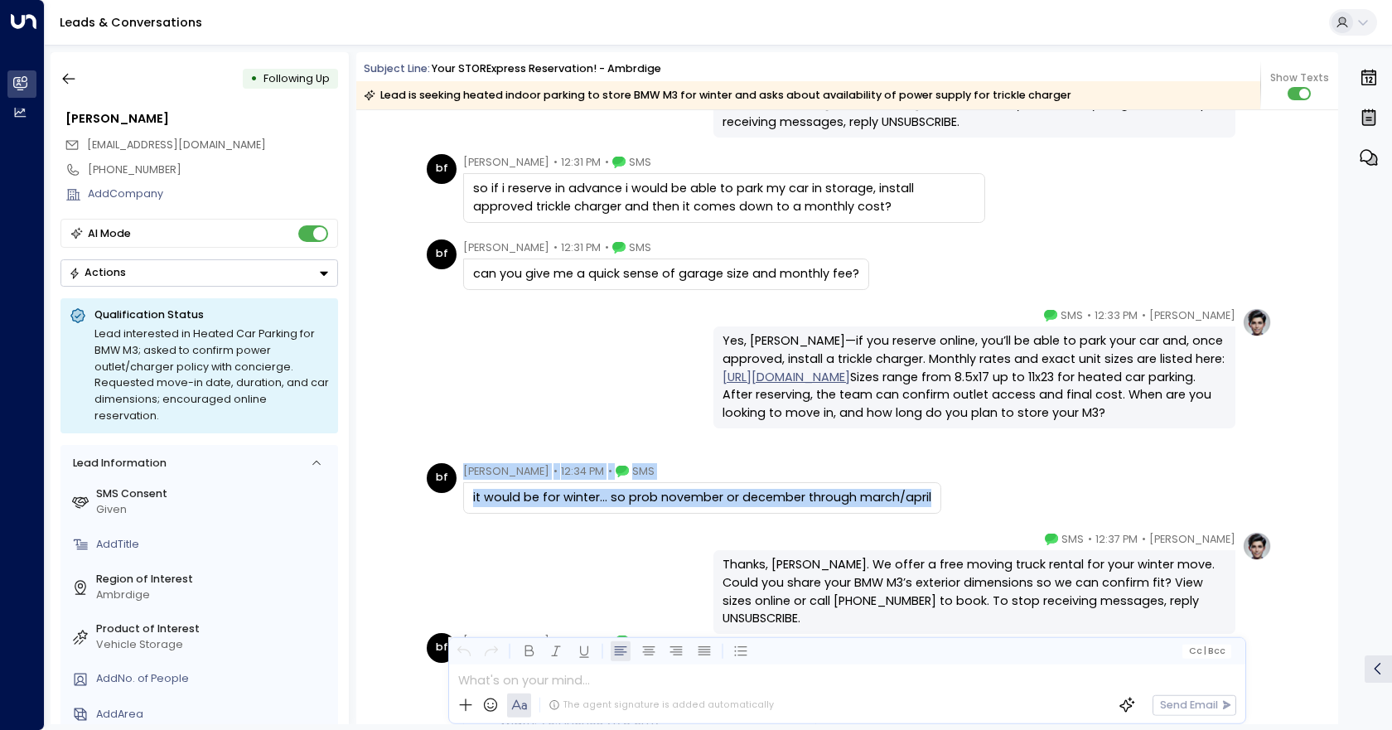
drag, startPoint x: 962, startPoint y: 496, endPoint x: 413, endPoint y: 469, distance: 549.1
click at [413, 469] on div "bf [PERSON_NAME] • 12:34 PM • SMS it would be for winter... so prob november or…" at bounding box center [847, 488] width 982 height 51
copy div "[PERSON_NAME] • 12:34 PM • SMS it would be for winter... so prob november or de…"
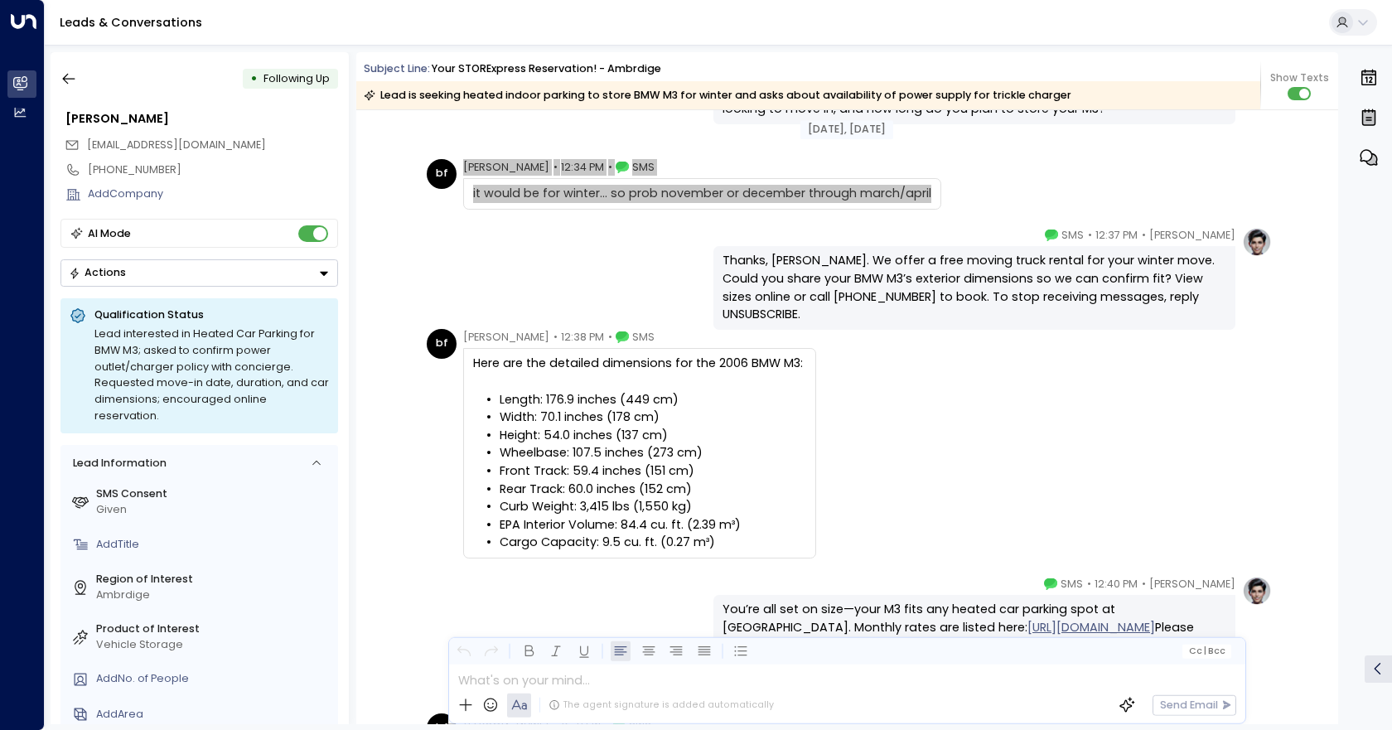
scroll to position [2831, 0]
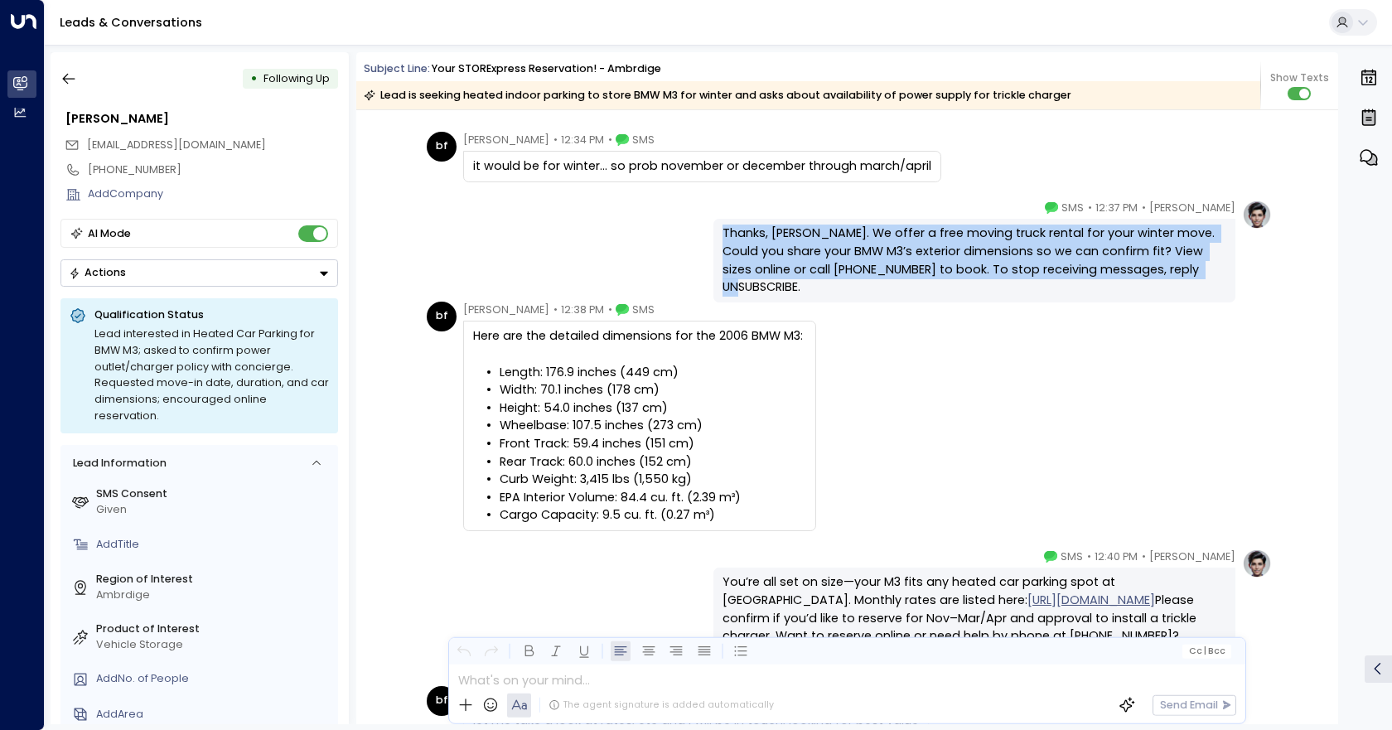
drag, startPoint x: 1228, startPoint y: 273, endPoint x: 686, endPoint y: 210, distance: 546.2
click at [686, 210] on div "[PERSON_NAME] • 12:37 PM • SMS Thanks, [PERSON_NAME]. We offer a free moving tr…" at bounding box center [847, 251] width 850 height 103
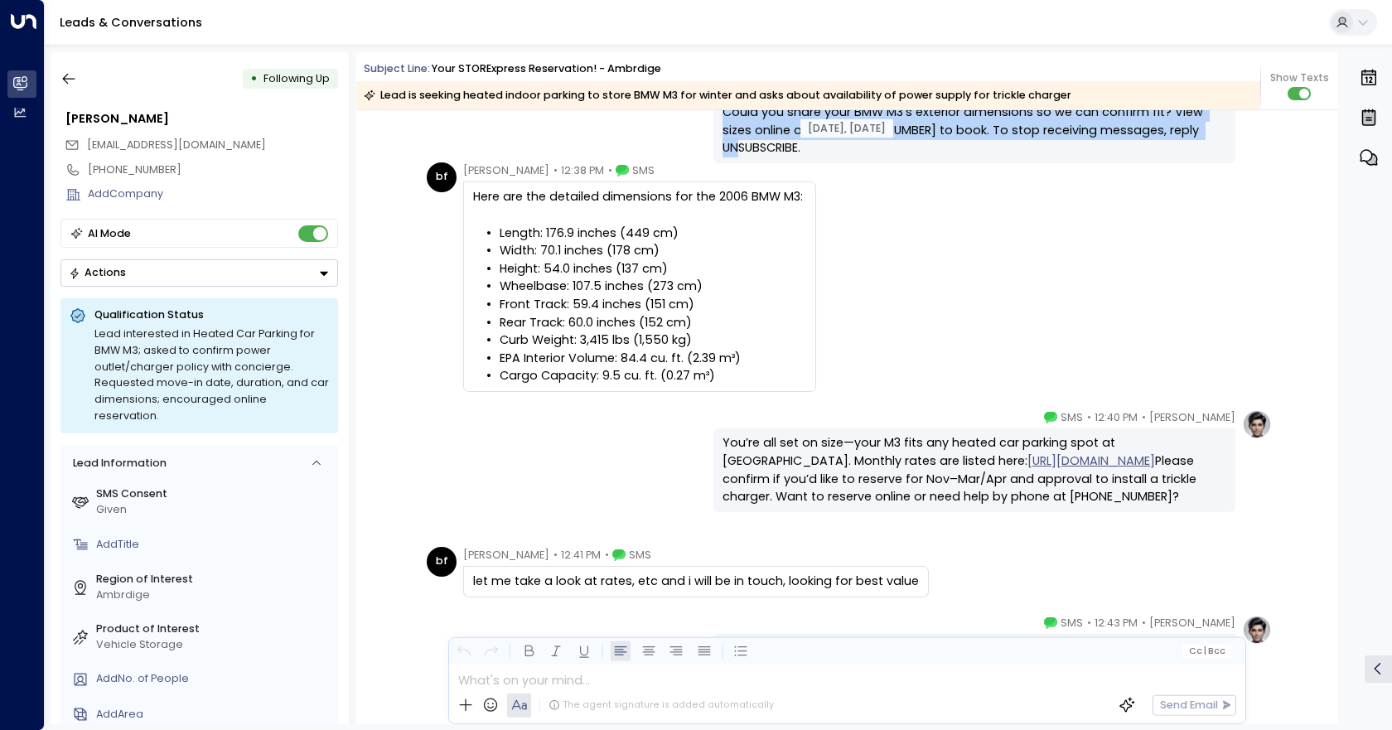
scroll to position [2996, 0]
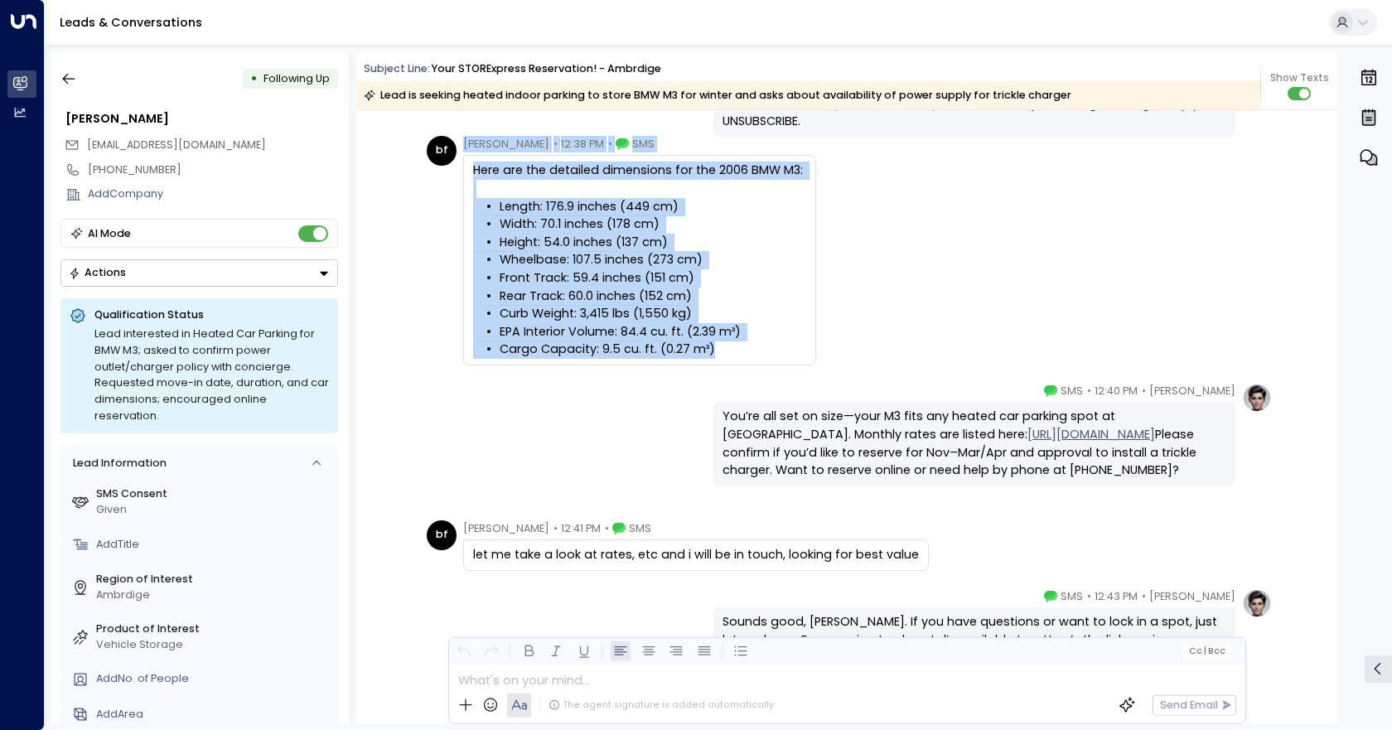
drag, startPoint x: 912, startPoint y: 356, endPoint x: 432, endPoint y: 157, distance: 519.5
click at [432, 157] on div "bf [PERSON_NAME] • 12:38 PM • SMS Here are the detailed dimensions for the 2006…" at bounding box center [849, 251] width 845 height 230
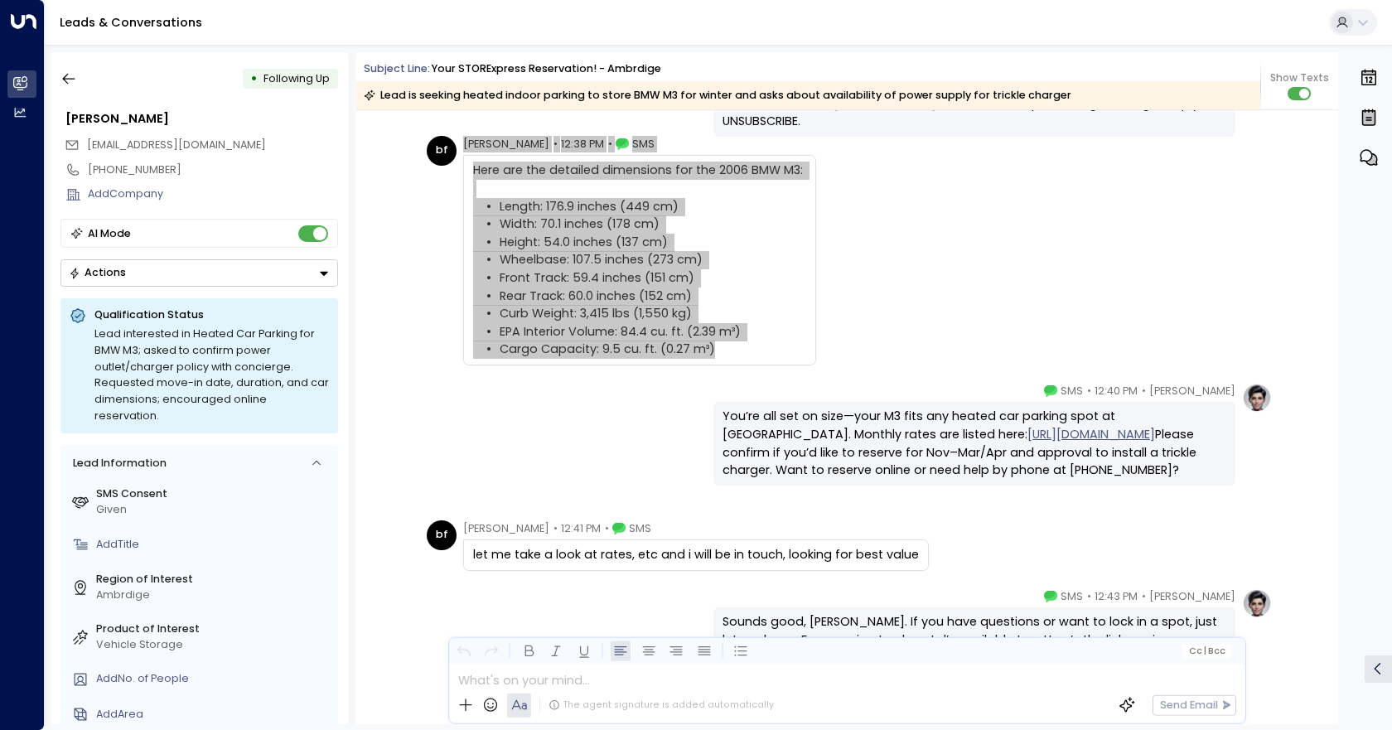
scroll to position [3095, 0]
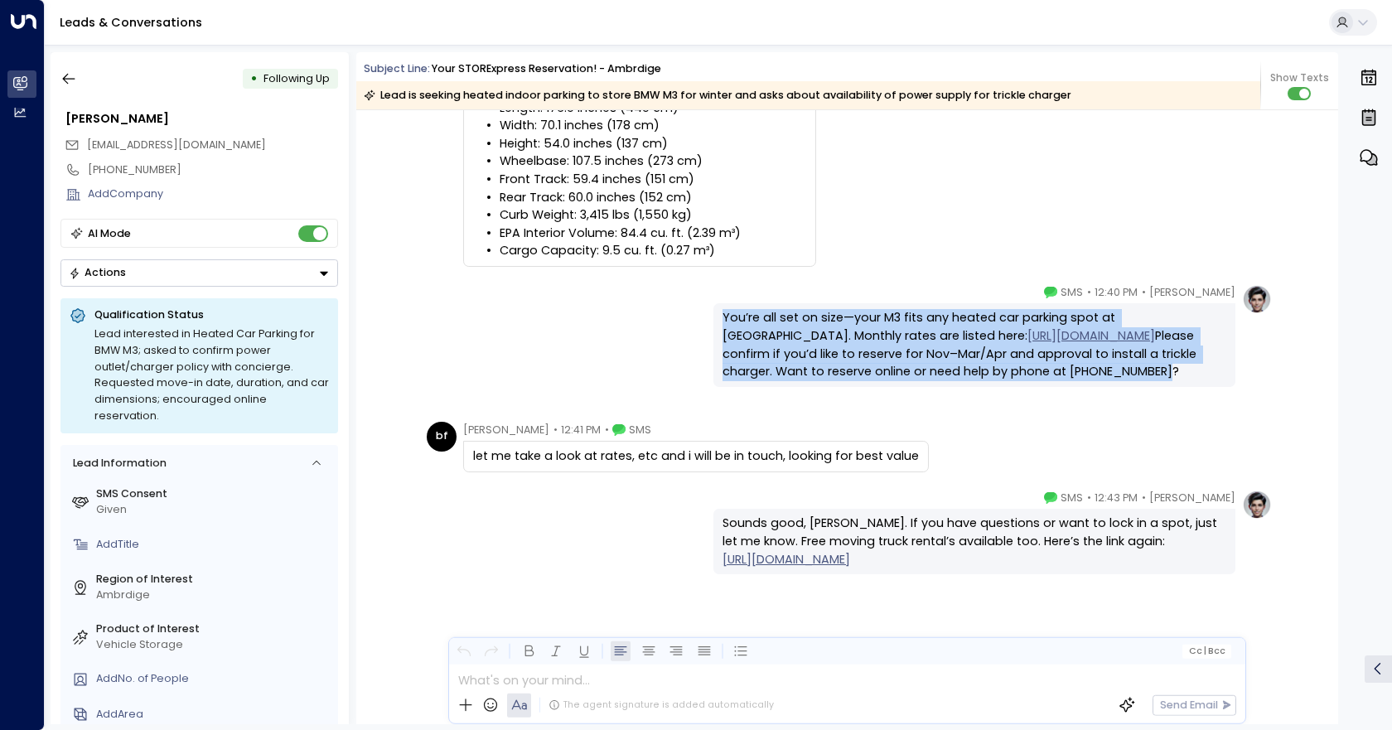
drag, startPoint x: 702, startPoint y: 310, endPoint x: 1301, endPoint y: 390, distance: 603.5
click at [1301, 387] on div "[PERSON_NAME] • 12:40 PM • SMS You’re all set on size—your M3 fits any heated c…" at bounding box center [847, 335] width 982 height 103
click at [463, 356] on div "[PERSON_NAME] • 12:40 PM • SMS You’re all set on size—your M3 fits any heated c…" at bounding box center [847, 335] width 850 height 103
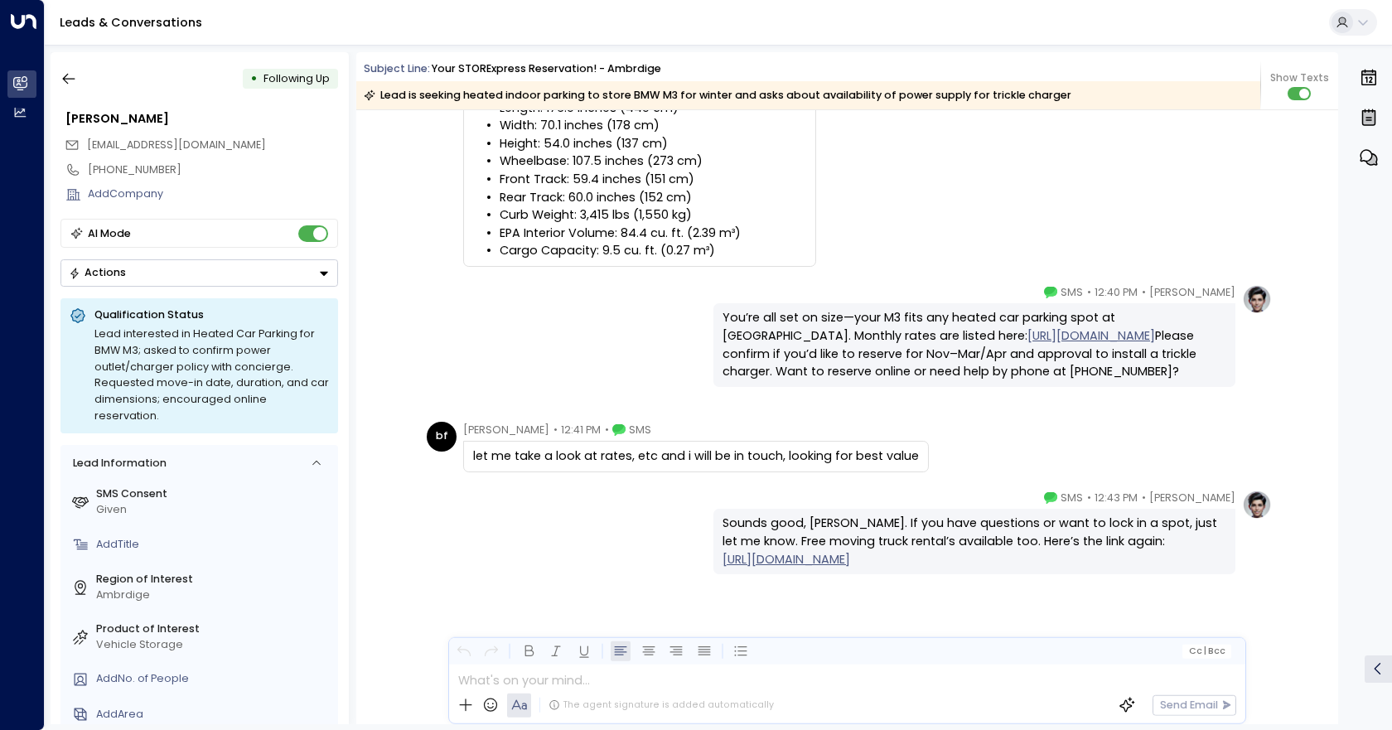
drag, startPoint x: 444, startPoint y: 394, endPoint x: 964, endPoint y: 465, distance: 525.0
drag, startPoint x: 638, startPoint y: 515, endPoint x: 1202, endPoint y: 589, distance: 568.9
click at [1202, 589] on div "[PERSON_NAME] • 12:43 PM • SMS Sounds good, [PERSON_NAME]. If you have question…" at bounding box center [847, 607] width 982 height 234
drag, startPoint x: 1026, startPoint y: 548, endPoint x: 509, endPoint y: 548, distance: 517.7
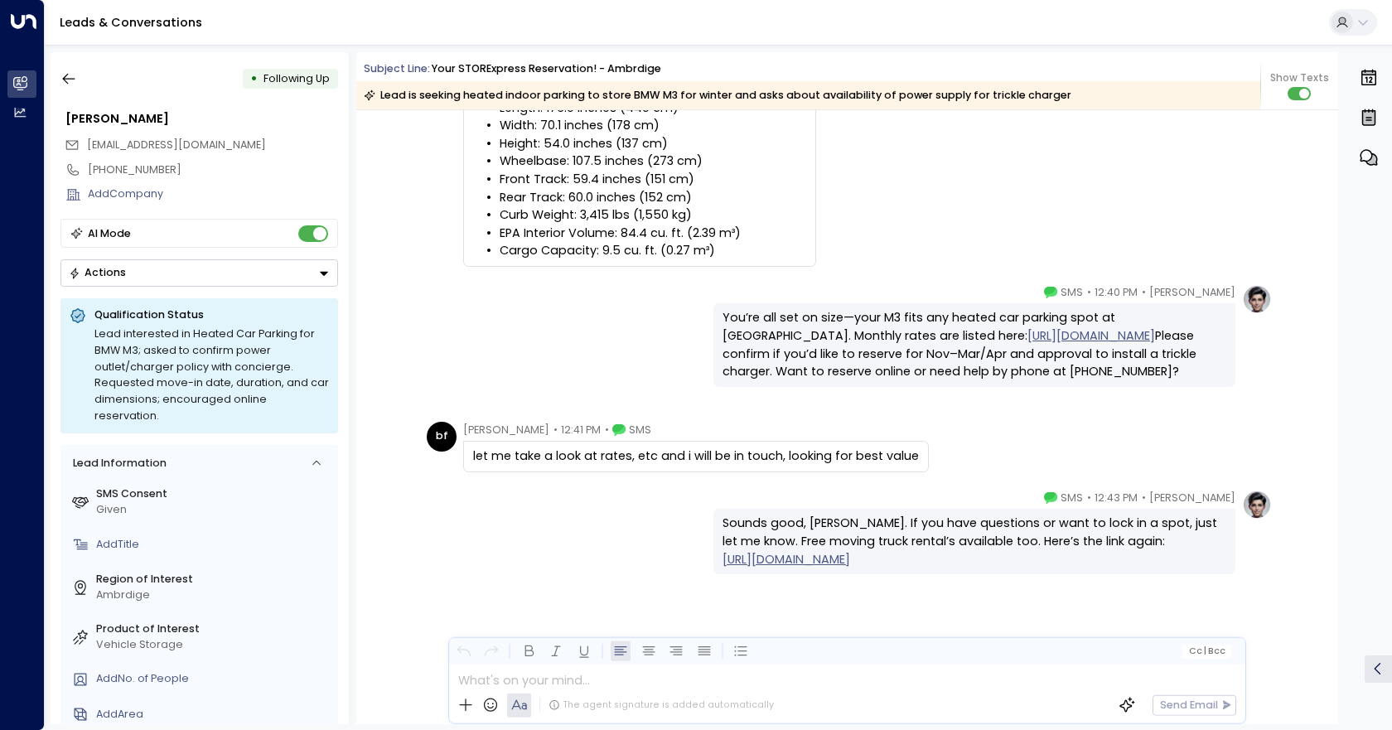
click at [507, 548] on div "[PERSON_NAME] • 12:43 PM • SMS Sounds good, [PERSON_NAME]. If you have question…" at bounding box center [847, 532] width 850 height 85
drag, startPoint x: 1063, startPoint y: 490, endPoint x: 1200, endPoint y: 576, distance: 162.3
click at [1200, 576] on div "[PERSON_NAME] • 12:43 PM • SMS Sounds good, [PERSON_NAME]. If you have question…" at bounding box center [847, 607] width 982 height 234
click at [466, 530] on div "[PERSON_NAME] • 12:43 PM • SMS Sounds good, [PERSON_NAME]. If you have question…" at bounding box center [847, 532] width 850 height 85
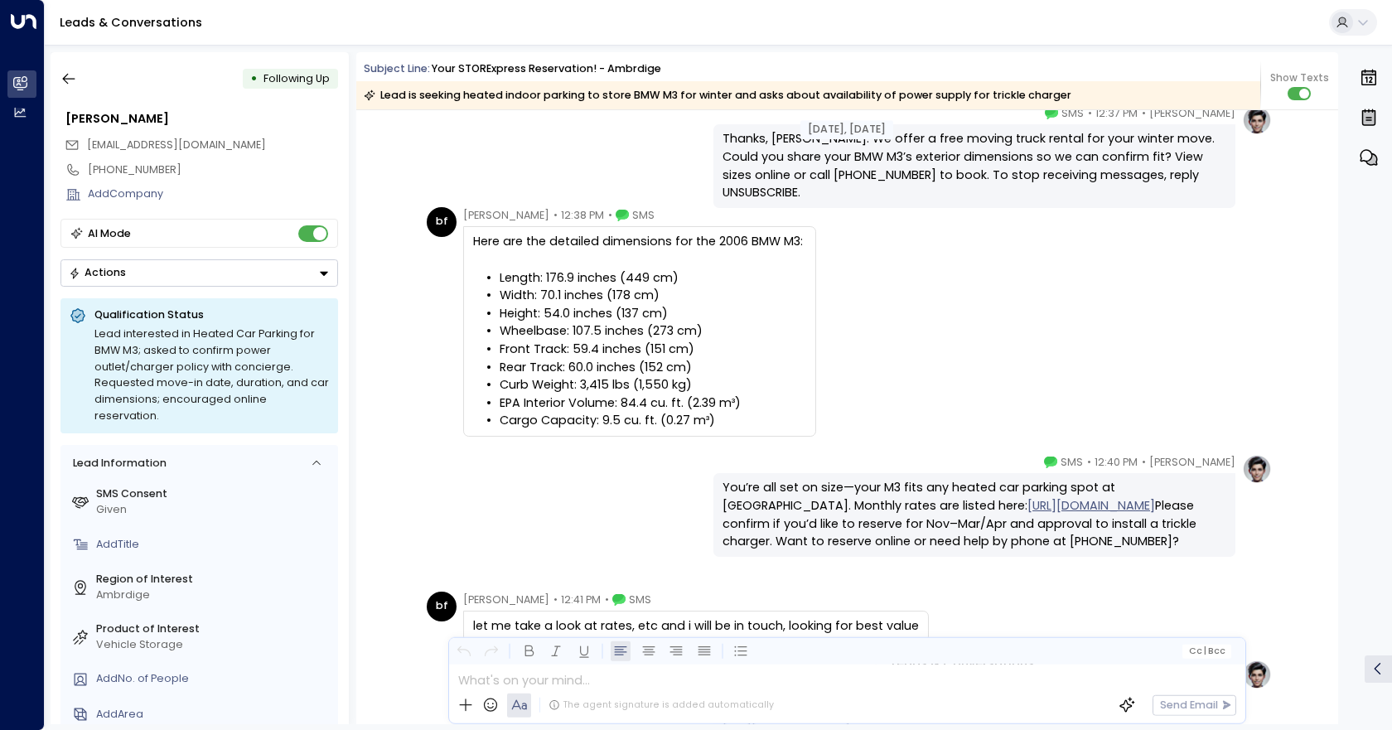
scroll to position [2929, 0]
